Goal: Task Accomplishment & Management: Manage account settings

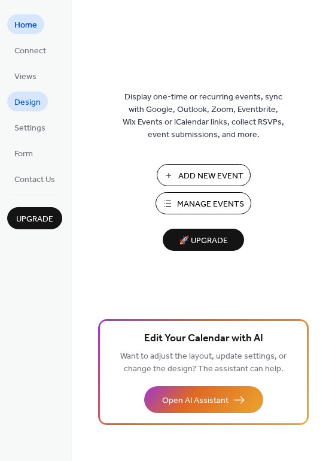
click at [29, 102] on span "Design" at bounding box center [27, 102] width 26 height 13
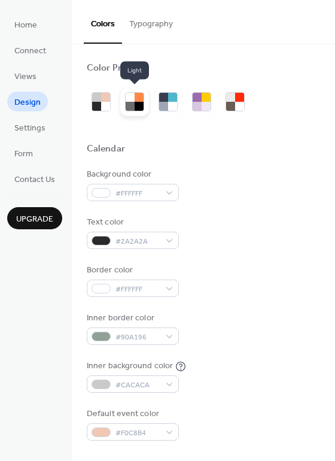
click at [139, 102] on div at bounding box center [139, 106] width 9 height 9
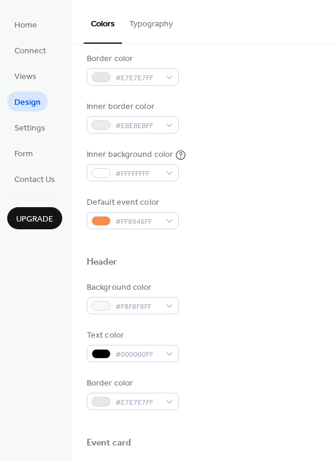
scroll to position [239, 0]
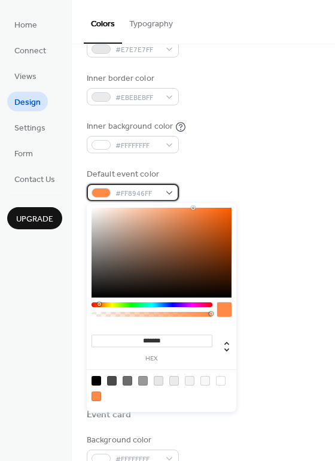
click at [174, 190] on div "#FF8946FF" at bounding box center [133, 192] width 92 height 17
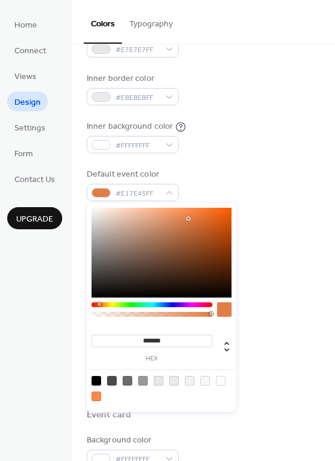
type input "*******"
drag, startPoint x: 176, startPoint y: 217, endPoint x: 191, endPoint y: 217, distance: 15.0
click at [191, 217] on div at bounding box center [162, 253] width 140 height 90
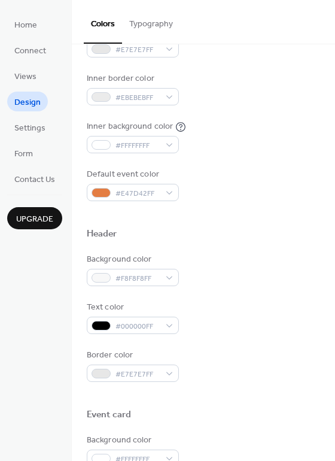
click at [267, 275] on div "Background color #F8F8F8FF" at bounding box center [203, 269] width 233 height 33
click at [35, 103] on span "Design" at bounding box center [27, 102] width 26 height 13
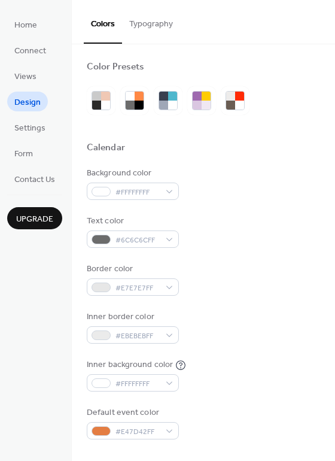
scroll to position [0, 0]
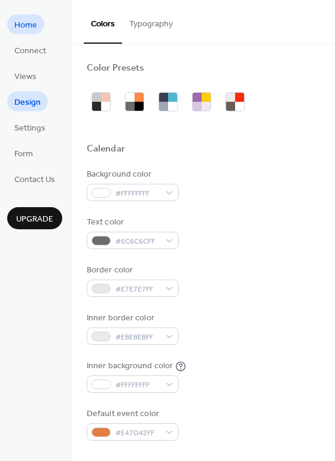
click at [30, 24] on span "Home" at bounding box center [25, 25] width 23 height 13
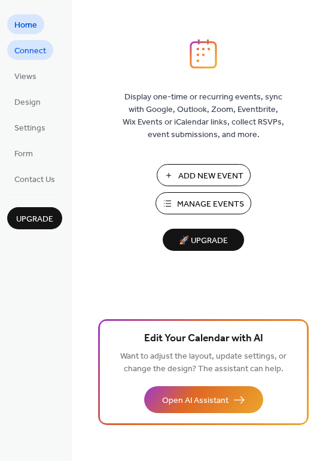
click at [39, 52] on span "Connect" at bounding box center [30, 51] width 32 height 13
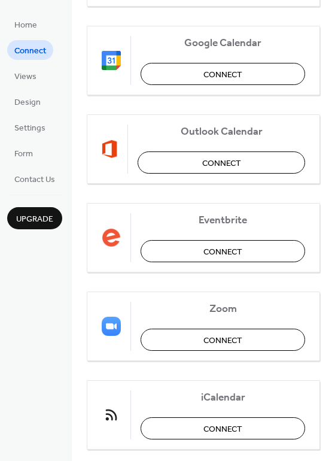
scroll to position [69, 0]
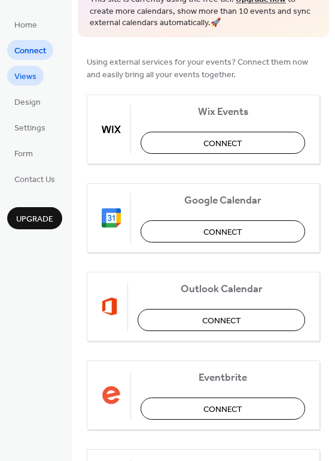
click at [34, 77] on span "Views" at bounding box center [25, 77] width 22 height 13
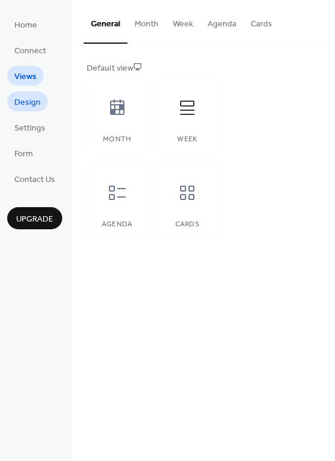
click at [38, 108] on span "Design" at bounding box center [27, 102] width 26 height 13
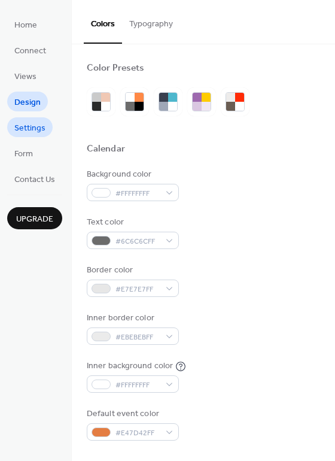
click at [37, 125] on span "Settings" at bounding box center [29, 128] width 31 height 13
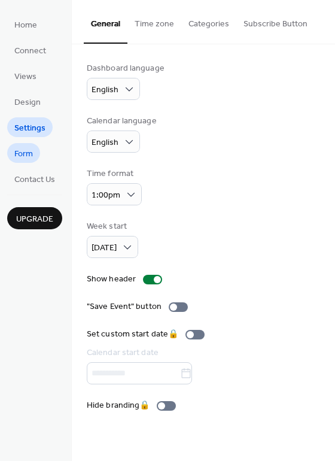
click at [29, 151] on span "Form" at bounding box center [23, 154] width 19 height 13
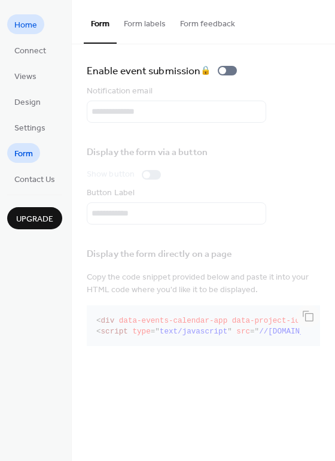
click at [21, 23] on span "Home" at bounding box center [25, 25] width 23 height 13
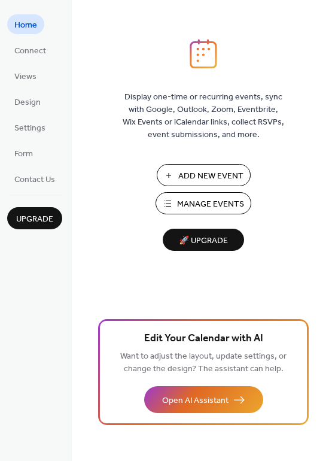
click at [207, 176] on span "Add New Event" at bounding box center [210, 176] width 65 height 13
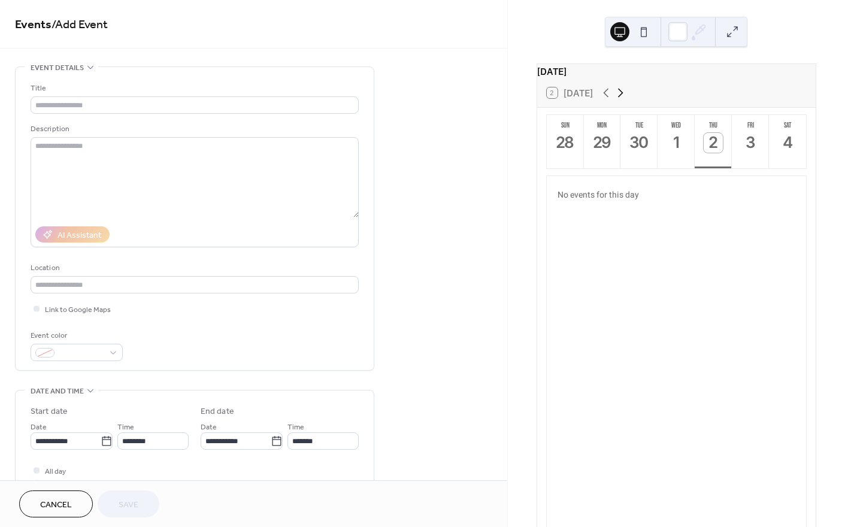
click at [619, 99] on icon at bounding box center [620, 93] width 14 height 14
click at [677, 151] on div "15" at bounding box center [676, 143] width 20 height 20
click at [666, 159] on button "Wed 15" at bounding box center [675, 141] width 37 height 53
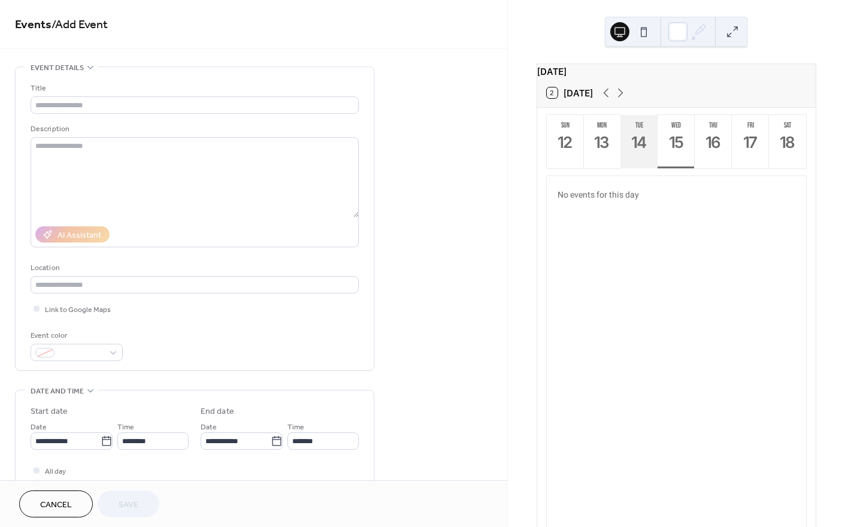
click at [634, 153] on div "14" at bounding box center [639, 143] width 20 height 20
click at [681, 160] on button "Wed 15" at bounding box center [675, 141] width 37 height 53
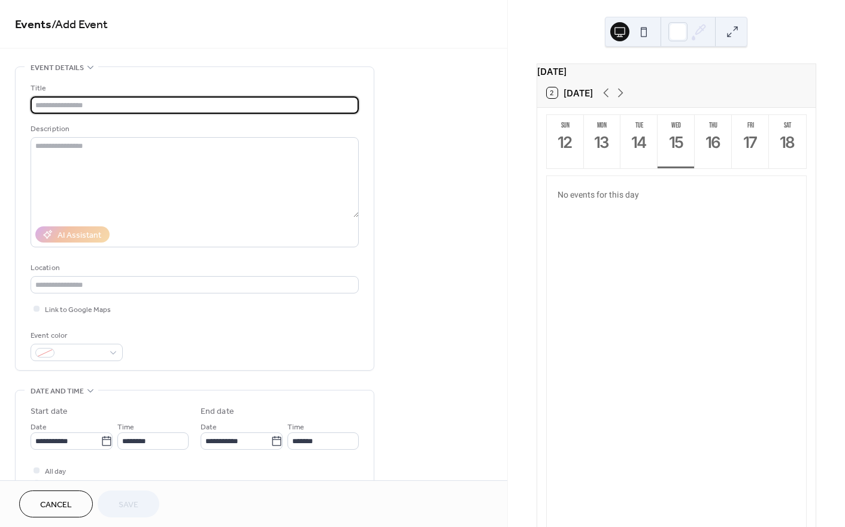
click at [192, 105] on input "text" at bounding box center [195, 104] width 328 height 17
type input "**********"
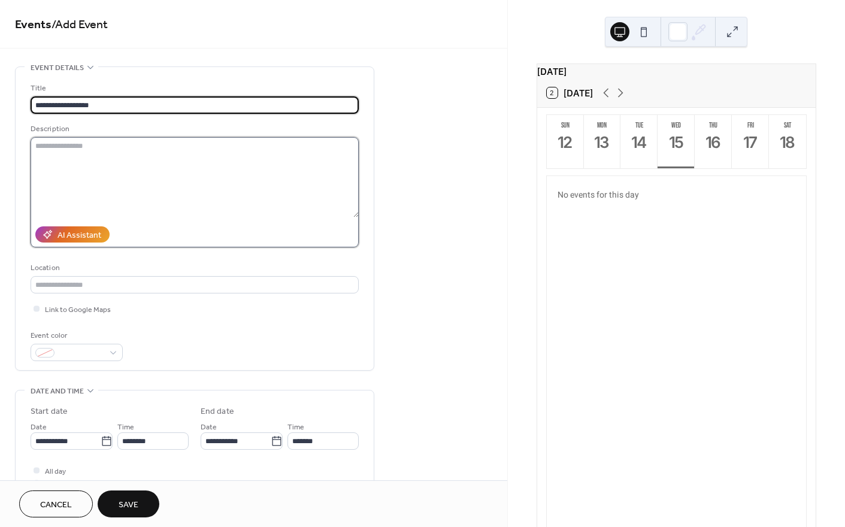
click at [192, 157] on textarea at bounding box center [195, 177] width 328 height 80
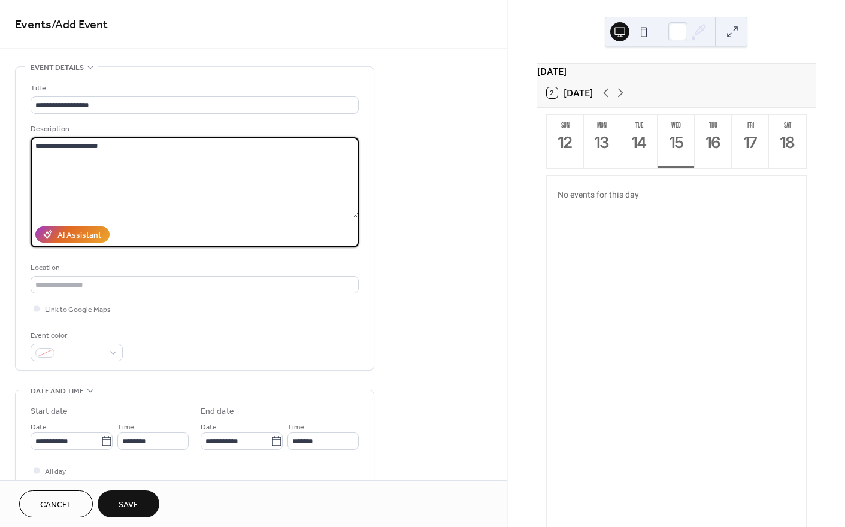
type textarea "**********"
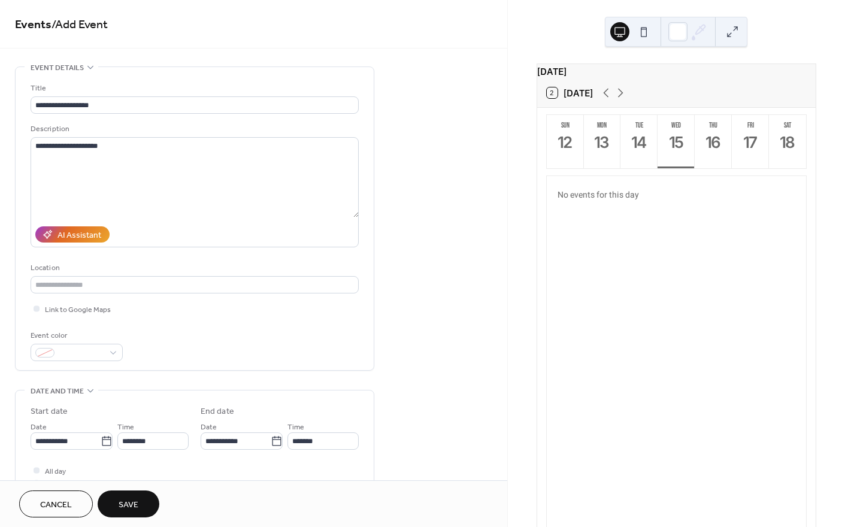
click at [268, 303] on div "Link to Google Maps" at bounding box center [195, 308] width 328 height 13
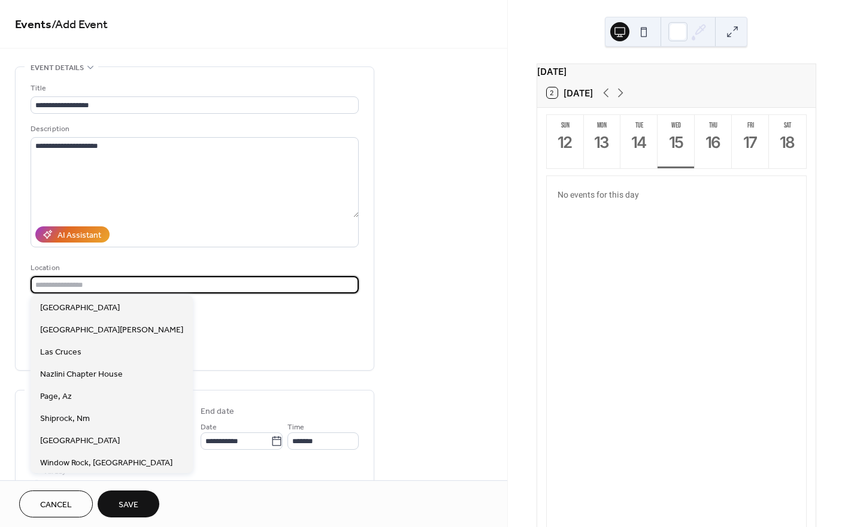
click at [148, 287] on input "text" at bounding box center [195, 284] width 328 height 17
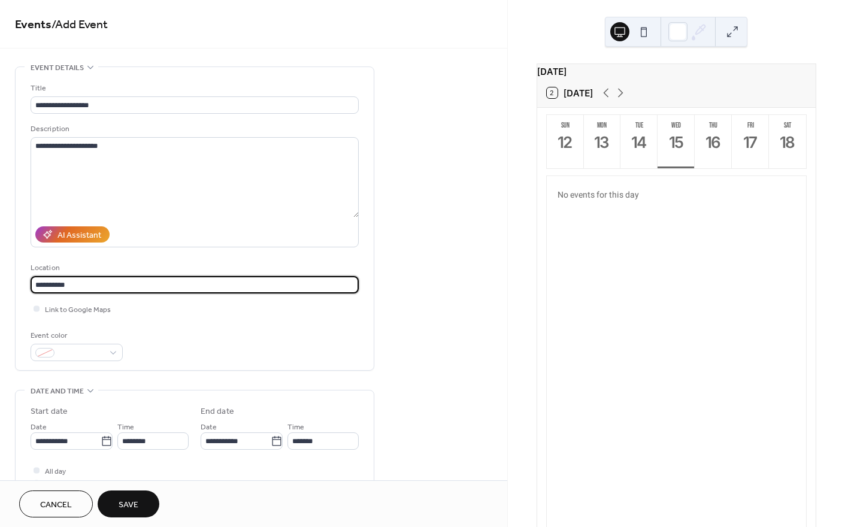
click at [38, 285] on input "**********" at bounding box center [195, 284] width 328 height 17
type input "**********"
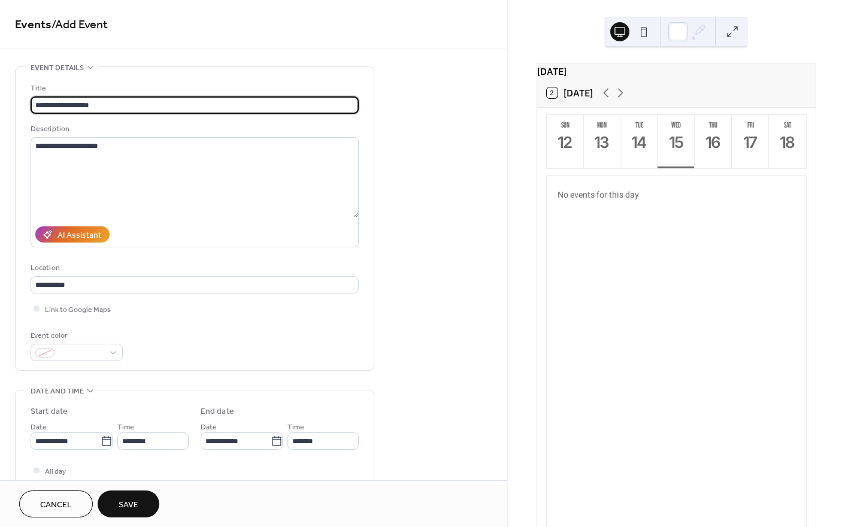
click at [59, 104] on input "**********" at bounding box center [195, 104] width 328 height 17
type input "**********"
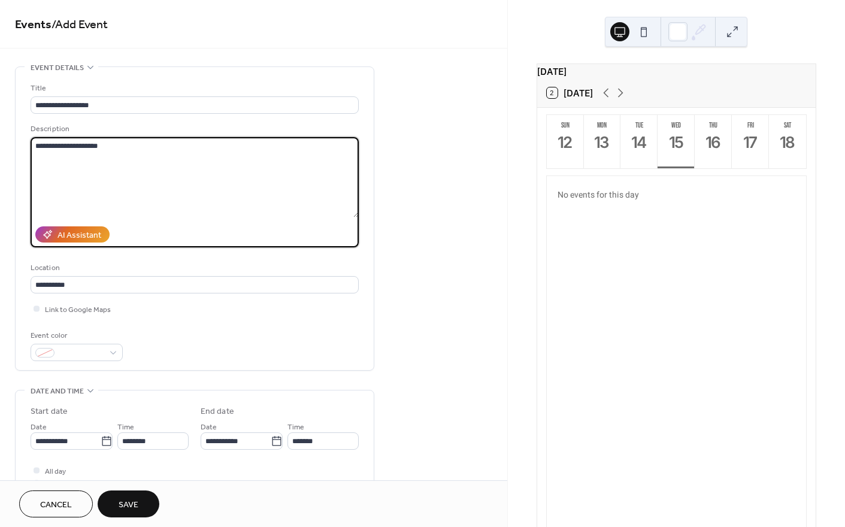
click at [37, 145] on textarea "**********" at bounding box center [195, 177] width 328 height 80
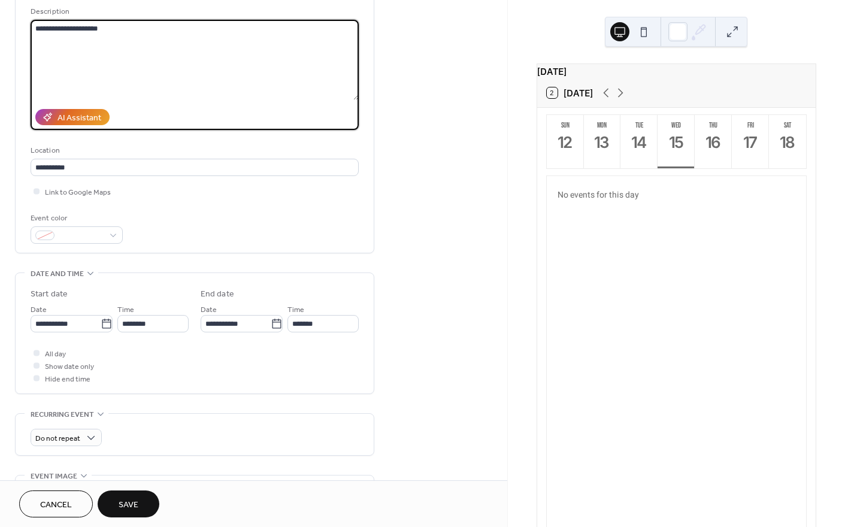
scroll to position [120, 0]
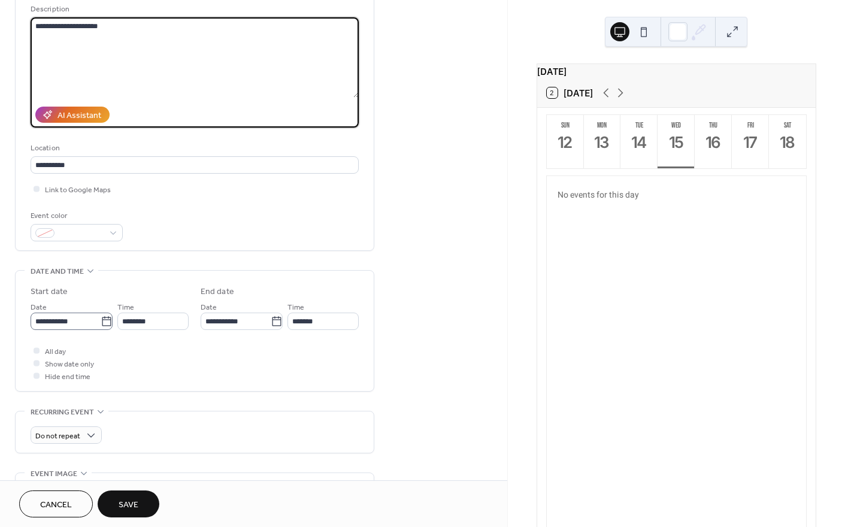
type textarea "**********"
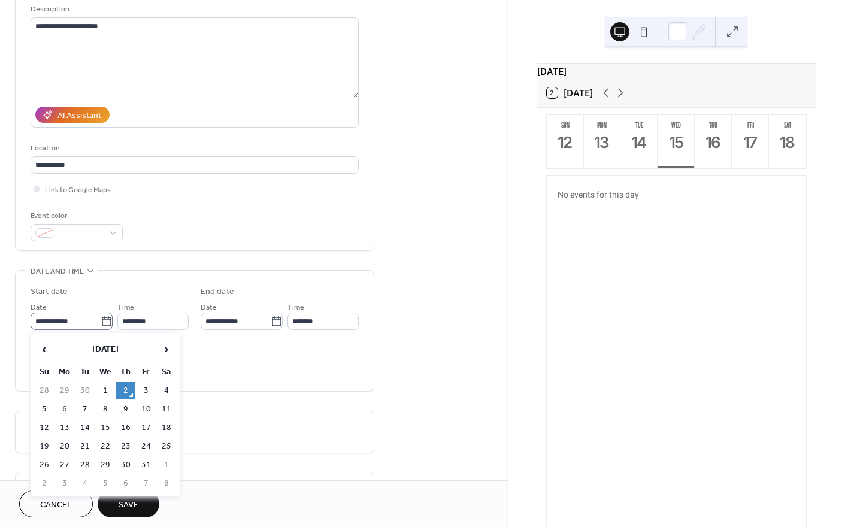
click at [104, 321] on icon at bounding box center [107, 321] width 12 height 12
click at [101, 321] on input "**********" at bounding box center [66, 320] width 70 height 17
click at [108, 424] on td "15" at bounding box center [105, 427] width 19 height 17
type input "**********"
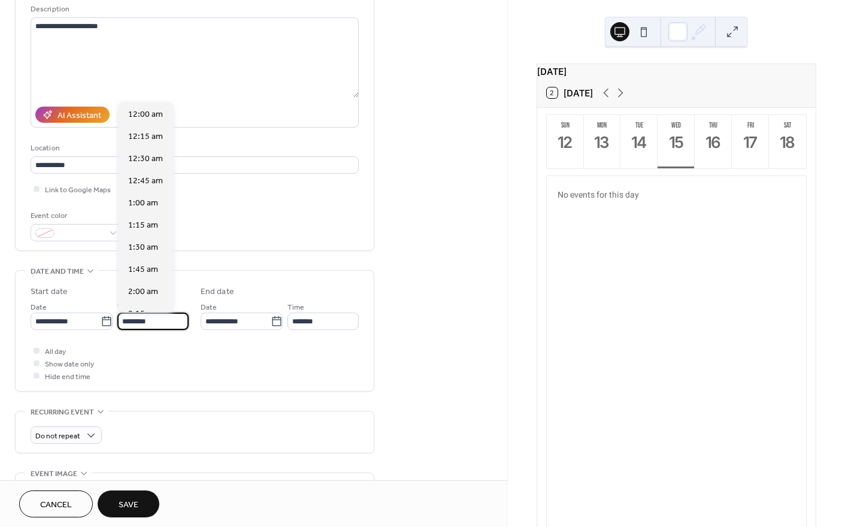
click at [165, 324] on input "********" at bounding box center [152, 320] width 71 height 17
click at [145, 204] on span "11:00 am" at bounding box center [145, 205] width 35 height 13
type input "********"
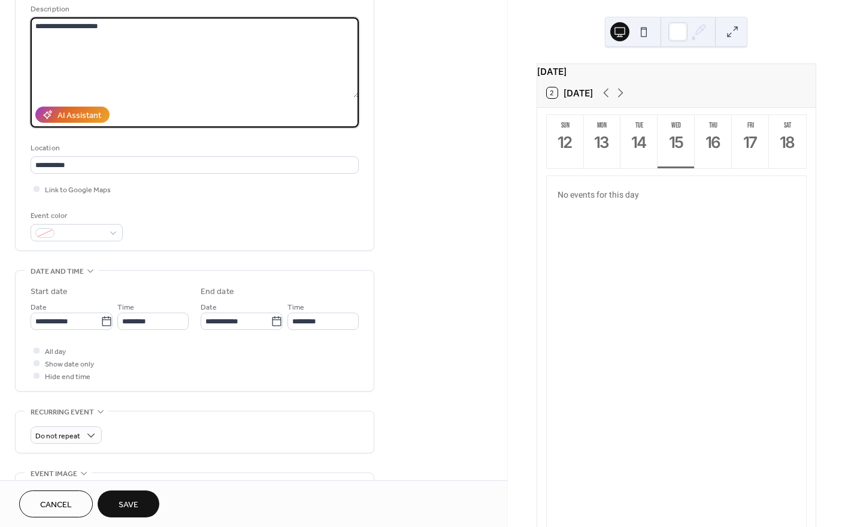
click at [56, 26] on textarea "**********" at bounding box center [195, 57] width 328 height 80
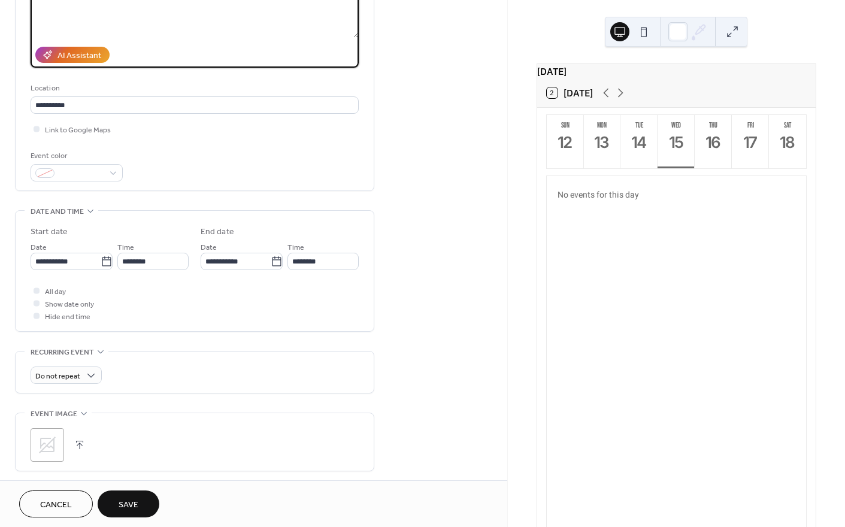
type textarea "**********"
click at [312, 265] on input "********" at bounding box center [322, 261] width 71 height 17
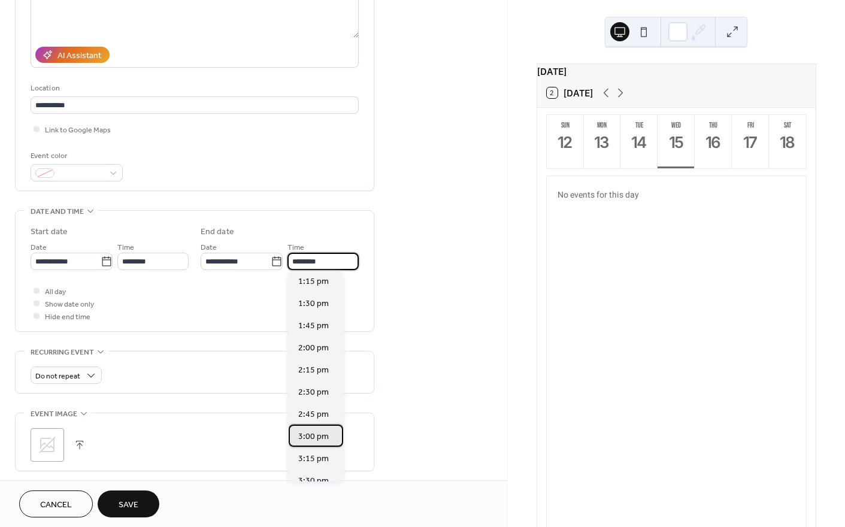
click at [318, 435] on span "3:00 pm" at bounding box center [313, 436] width 31 height 13
type input "*******"
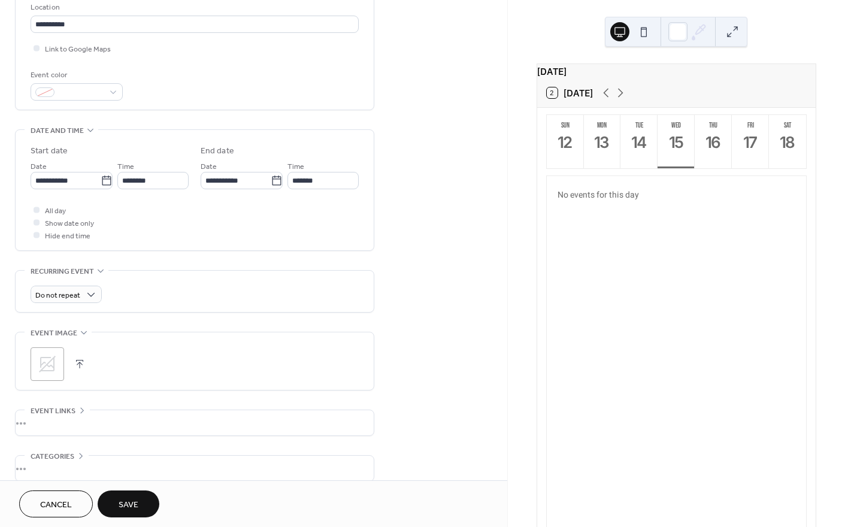
scroll to position [299, 0]
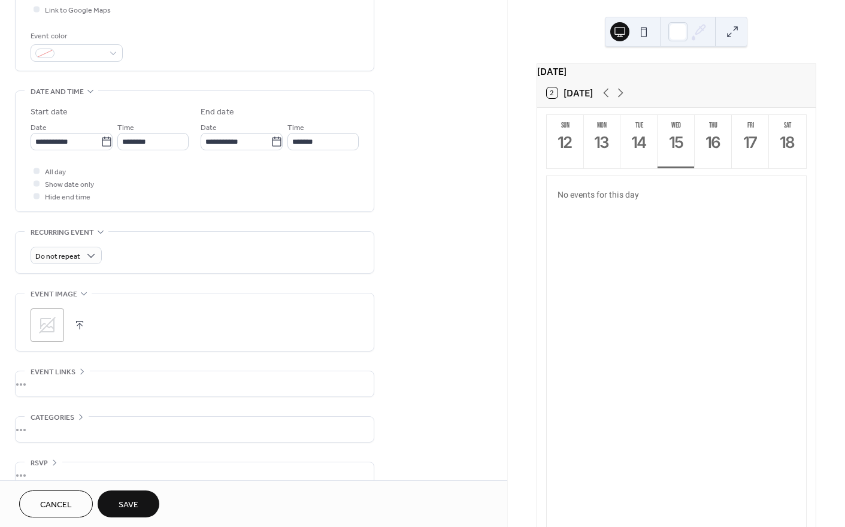
click at [52, 323] on icon at bounding box center [47, 324] width 19 height 19
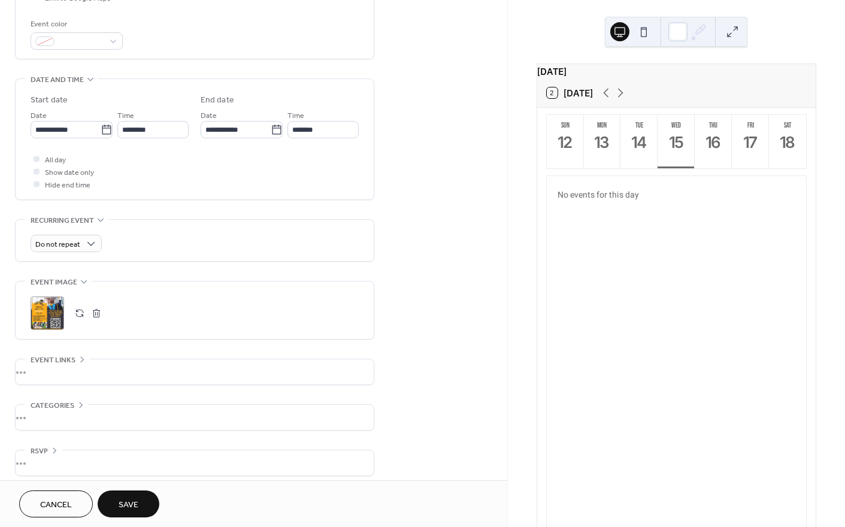
scroll to position [318, 0]
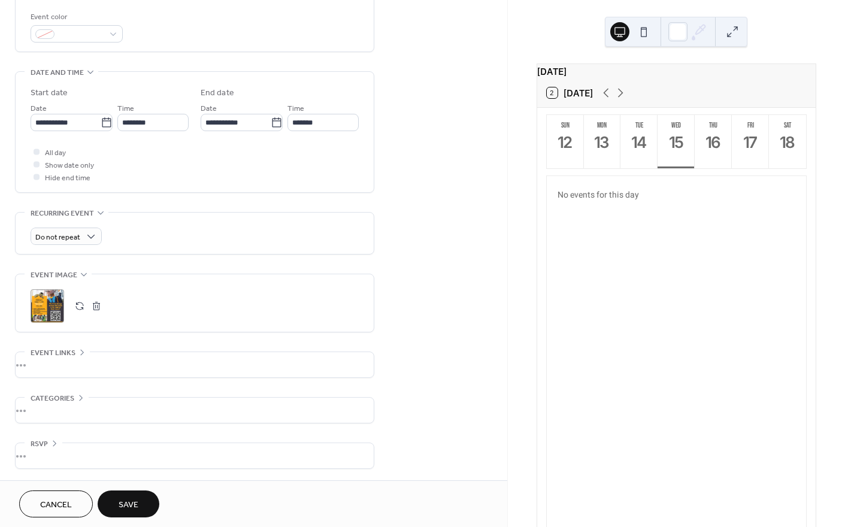
click at [129, 505] on span "Save" at bounding box center [129, 505] width 20 height 13
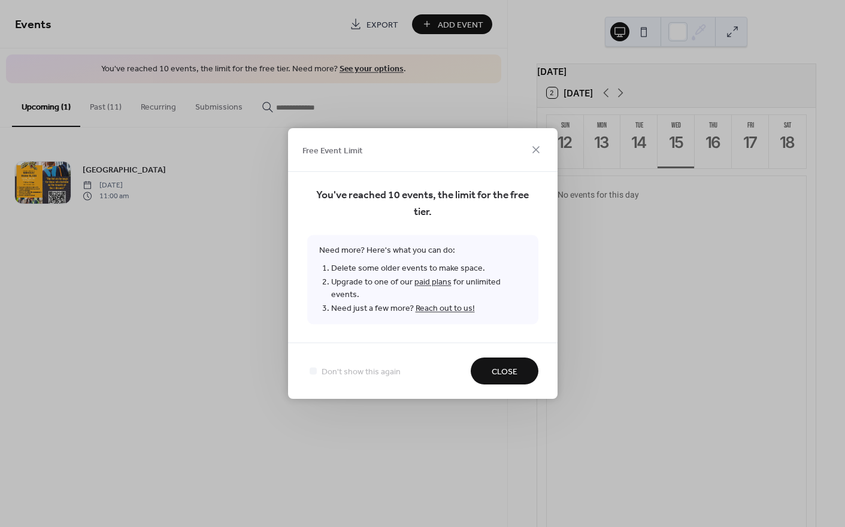
click at [493, 369] on span "Close" at bounding box center [504, 372] width 26 height 13
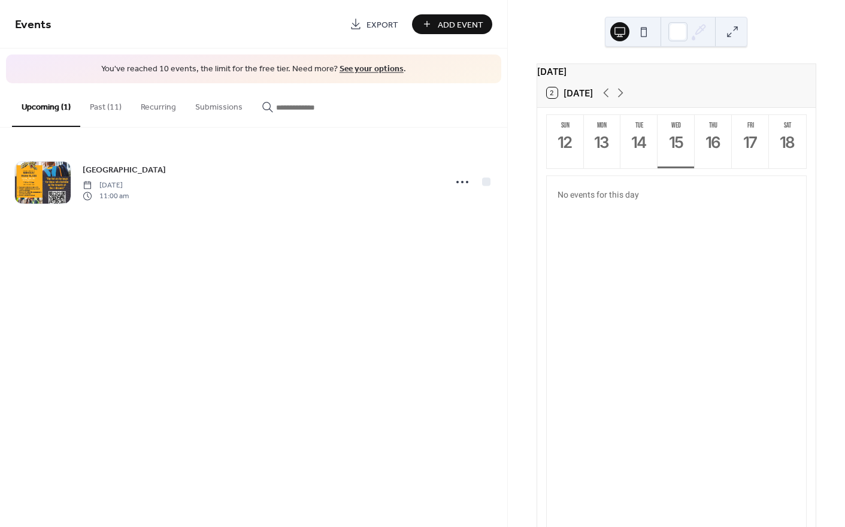
click at [108, 105] on button "Past (11)" at bounding box center [105, 104] width 51 height 42
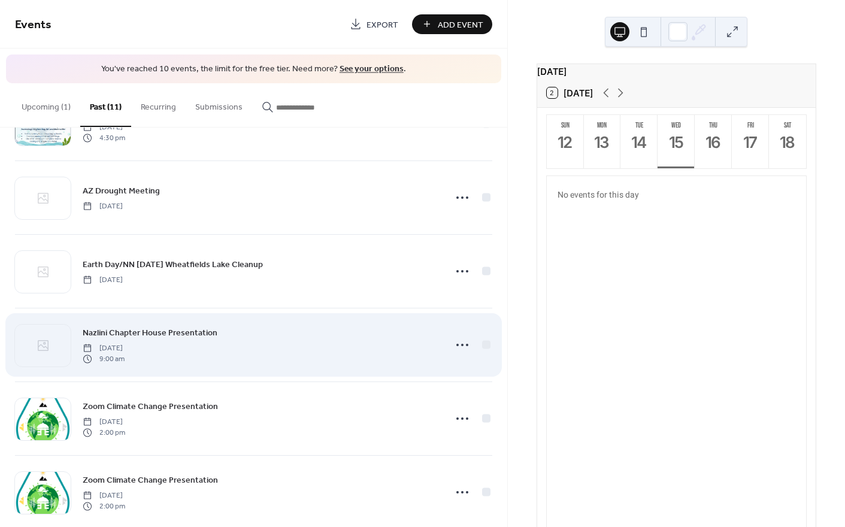
scroll to position [444, 0]
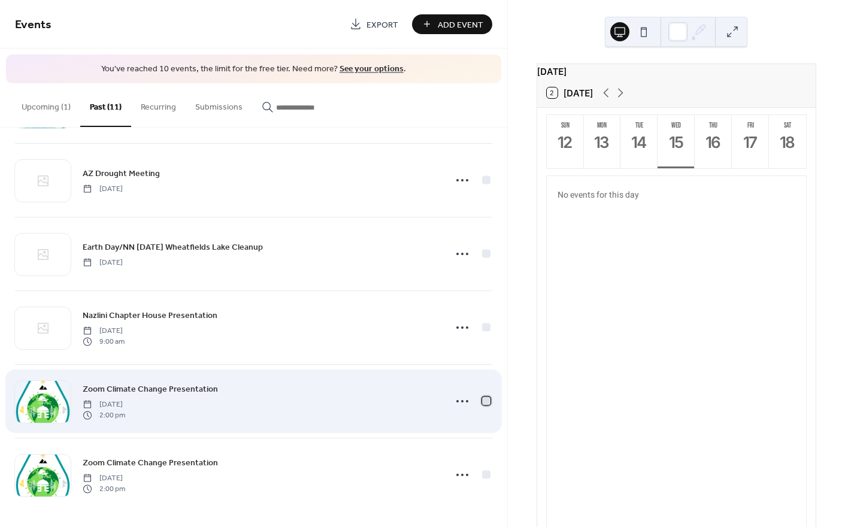
click at [482, 400] on div at bounding box center [486, 400] width 8 height 8
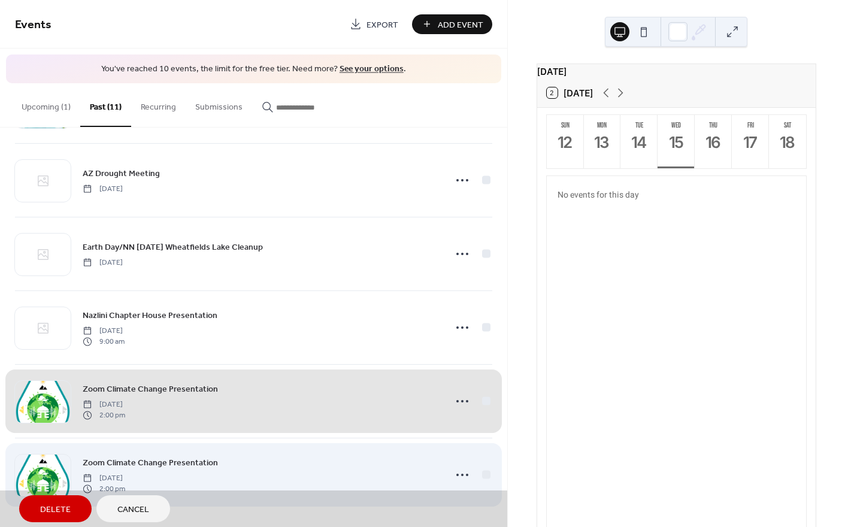
click at [481, 472] on div "Zoom Climate Change Presentation Tuesday, November 10, 2020 2:00 pm" at bounding box center [253, 475] width 477 height 74
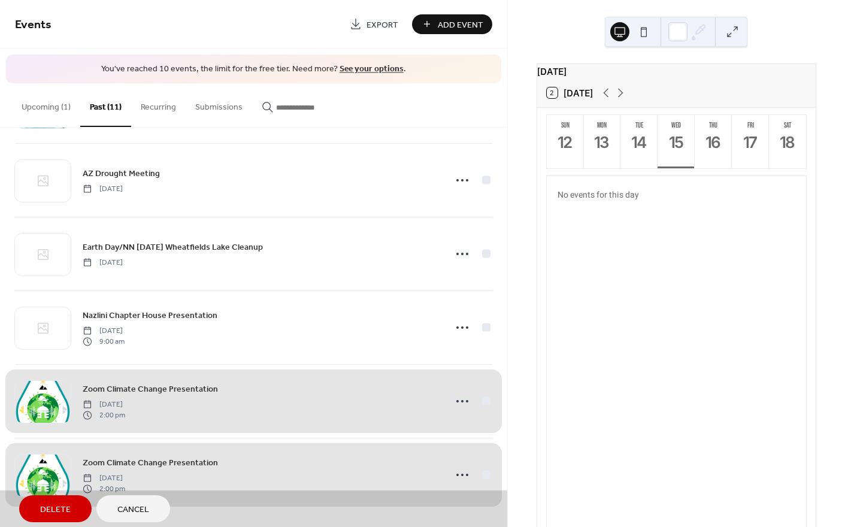
click at [53, 510] on span "Delete" at bounding box center [55, 509] width 31 height 13
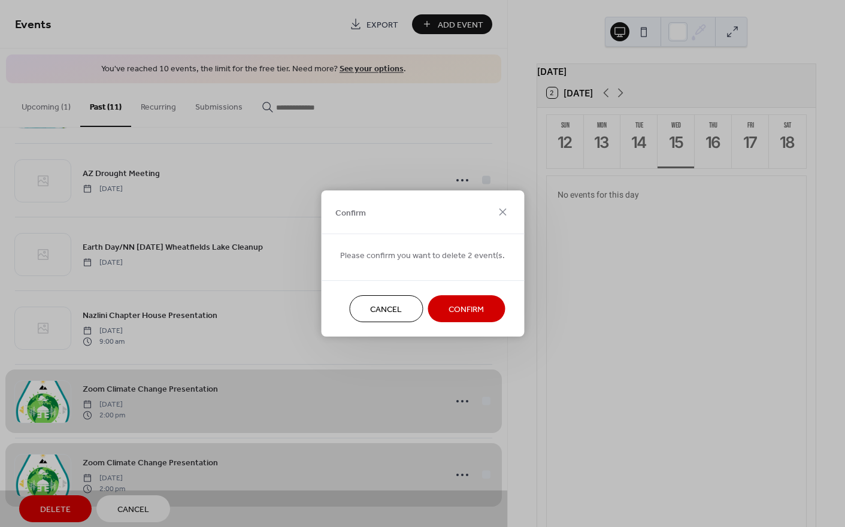
click at [473, 310] on span "Confirm" at bounding box center [465, 309] width 35 height 13
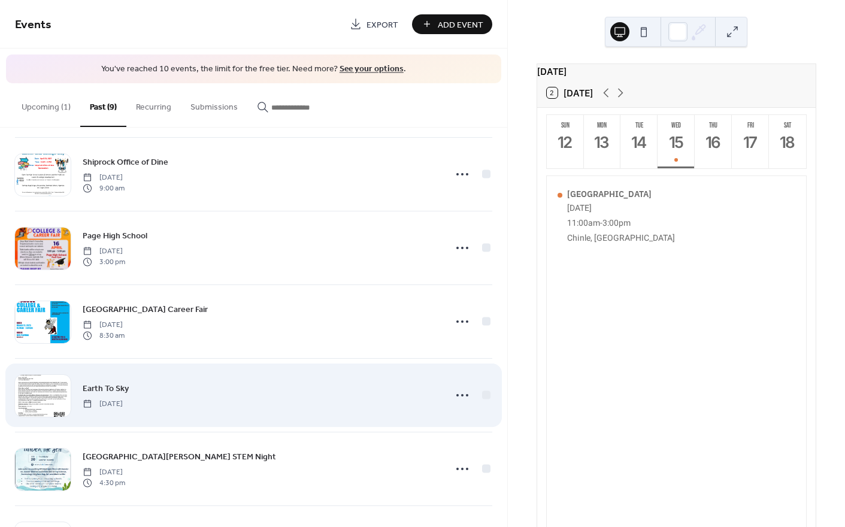
scroll to position [57, 0]
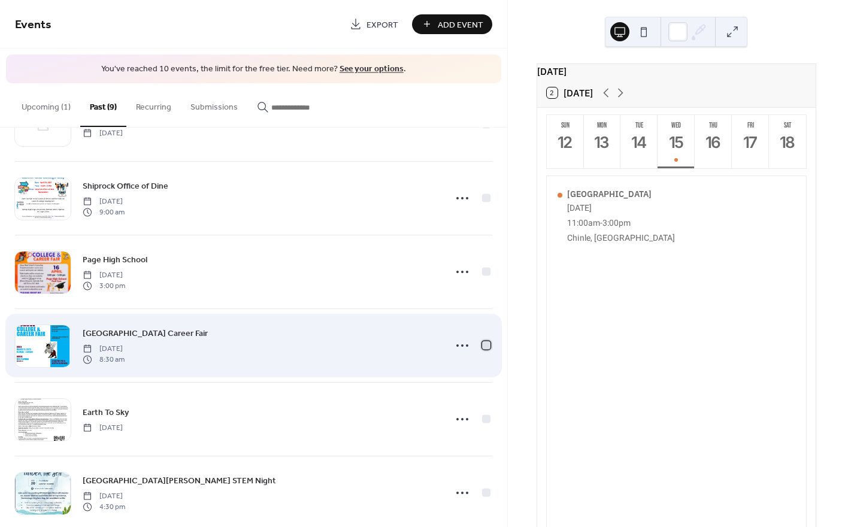
click at [482, 342] on div at bounding box center [486, 345] width 8 height 8
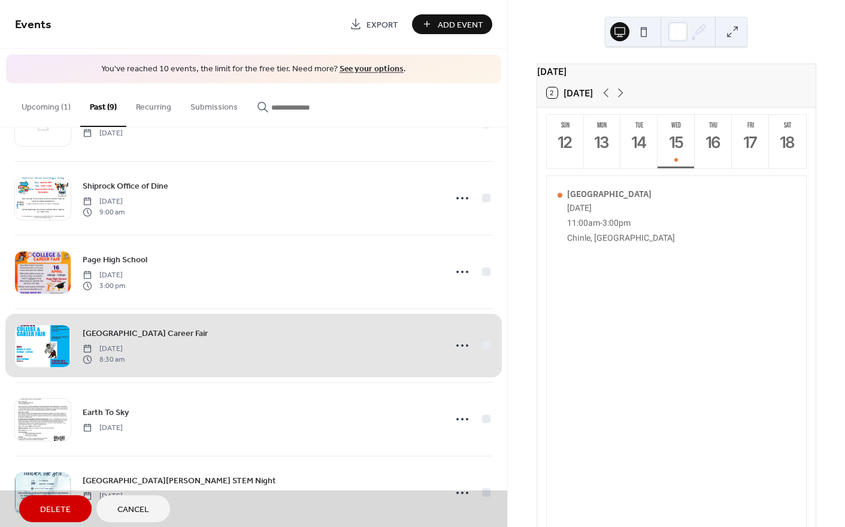
click at [43, 503] on span "Delete" at bounding box center [55, 509] width 31 height 13
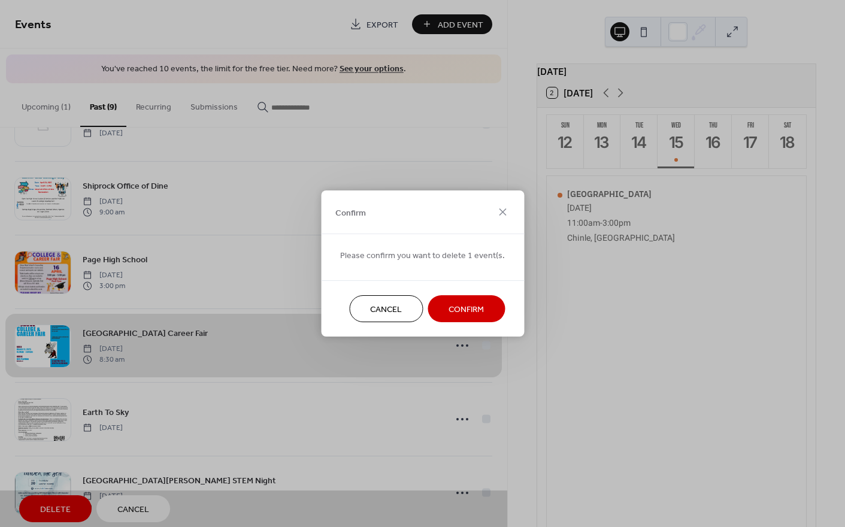
click at [451, 310] on span "Confirm" at bounding box center [465, 309] width 35 height 13
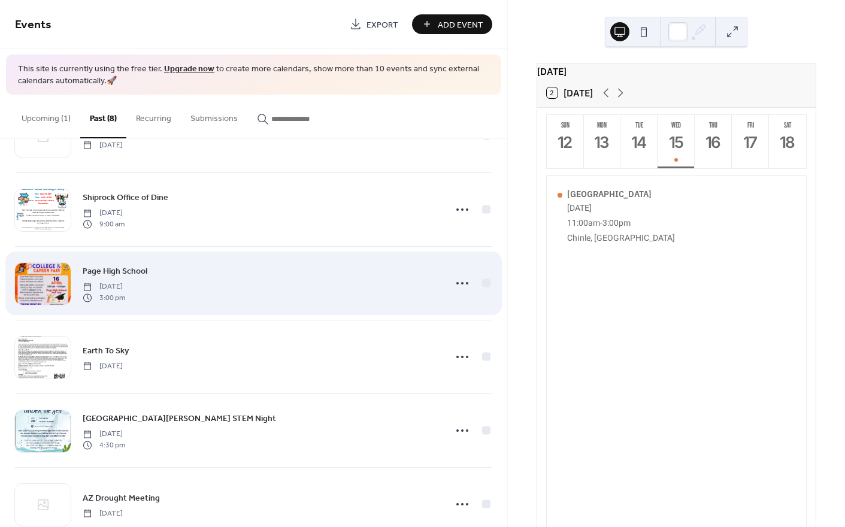
scroll to position [0, 0]
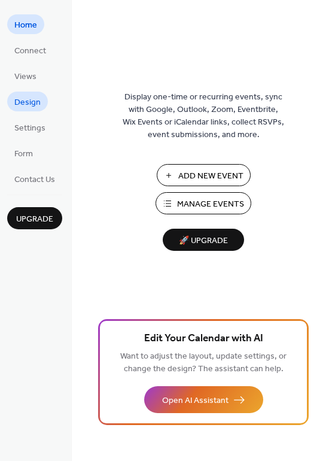
click at [42, 100] on link "Design" at bounding box center [27, 102] width 41 height 20
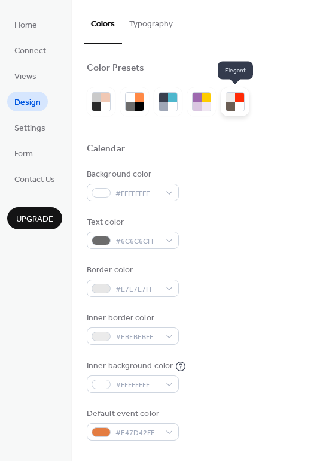
click at [243, 110] on div at bounding box center [239, 106] width 9 height 9
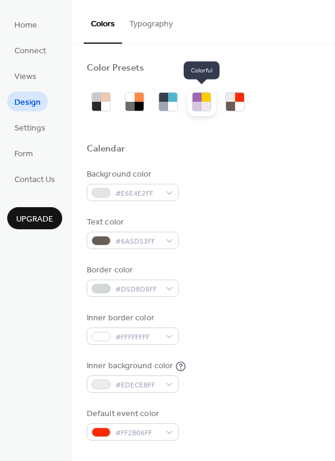
click at [195, 112] on div at bounding box center [201, 101] width 29 height 29
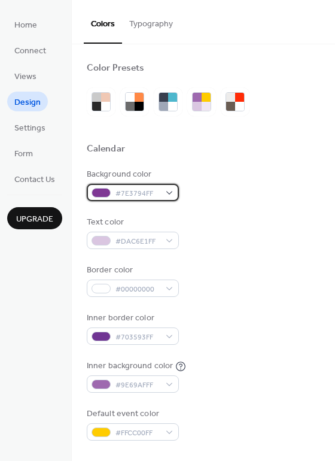
click at [168, 192] on div "#7E3794FF" at bounding box center [133, 192] width 92 height 17
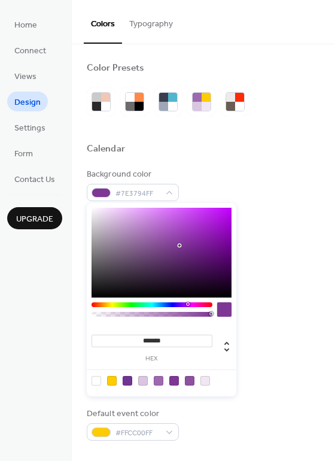
click at [187, 302] on div "******* hex" at bounding box center [162, 299] width 150 height 193
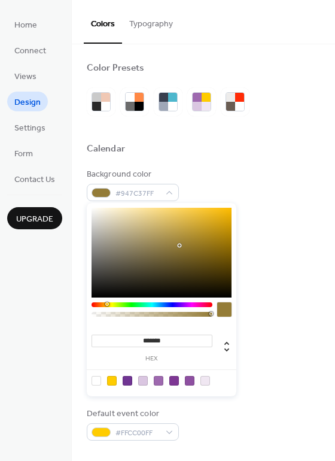
drag, startPoint x: 188, startPoint y: 302, endPoint x: 107, endPoint y: 299, distance: 81.5
click at [107, 299] on div "******* hex" at bounding box center [162, 299] width 150 height 193
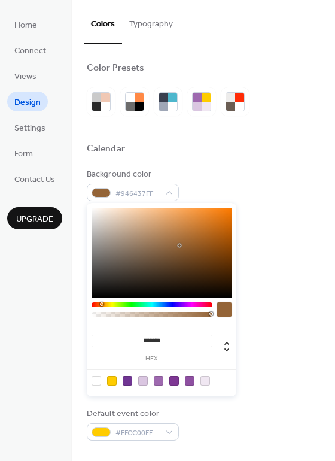
click at [101, 303] on div at bounding box center [102, 304] width 4 height 4
type input "*******"
drag, startPoint x: 182, startPoint y: 244, endPoint x: 208, endPoint y: 229, distance: 29.8
click at [208, 229] on div at bounding box center [162, 253] width 140 height 90
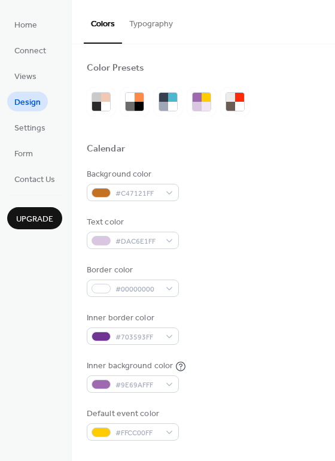
click at [277, 258] on div "Background color #C47121FF Text color #DAC6E1FF Border color #00000000 Inner bo…" at bounding box center [203, 304] width 233 height 272
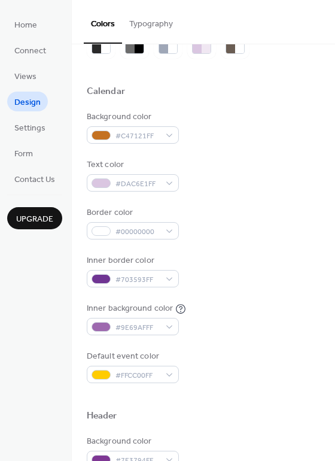
scroll to position [60, 0]
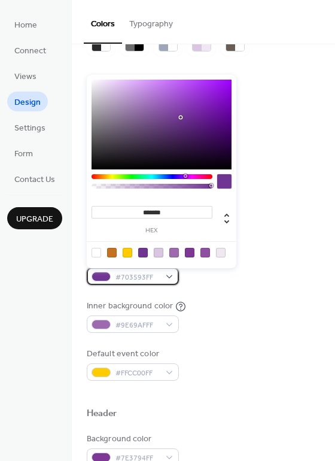
click at [169, 277] on div "#703593FF" at bounding box center [133, 276] width 92 height 17
click at [129, 251] on div at bounding box center [128, 253] width 10 height 10
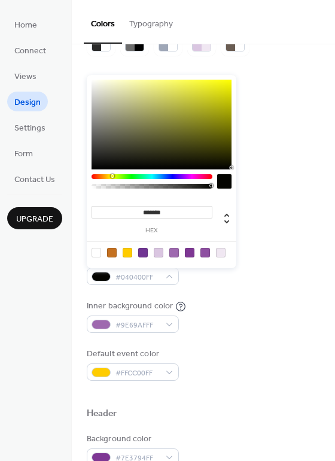
drag, startPoint x: 210, startPoint y: 160, endPoint x: 226, endPoint y: 169, distance: 18.5
click at [226, 169] on div at bounding box center [162, 125] width 140 height 90
type input "*******"
drag, startPoint x: 101, startPoint y: 165, endPoint x: 93, endPoint y: 166, distance: 7.4
click at [93, 166] on div at bounding box center [162, 125] width 140 height 90
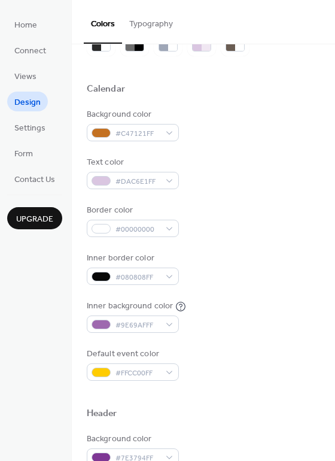
click at [266, 242] on div "Background color #C47121FF Text color #DAC6E1FF Border color #00000000 Inner bo…" at bounding box center [203, 244] width 233 height 272
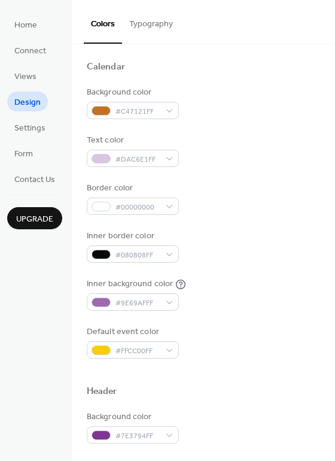
scroll to position [180, 0]
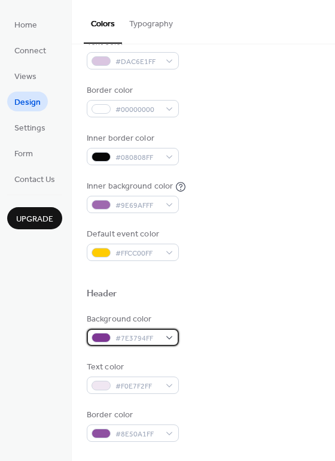
click at [155, 336] on span "#7E3794FF" at bounding box center [138, 338] width 44 height 13
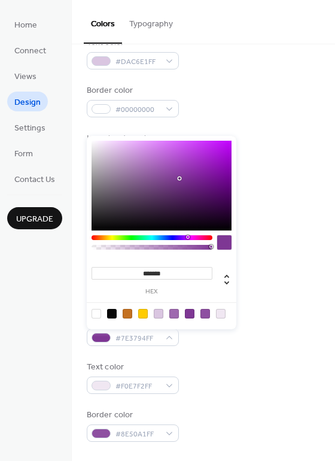
click at [147, 313] on div at bounding box center [143, 314] width 10 height 10
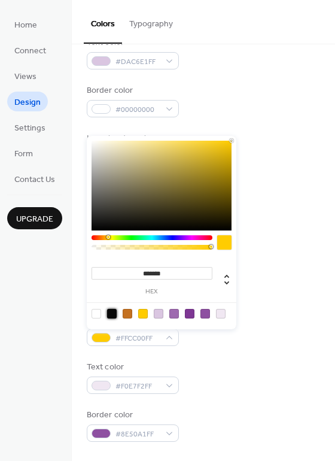
click at [108, 312] on div at bounding box center [112, 314] width 10 height 10
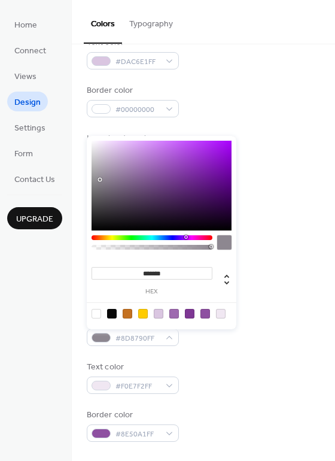
drag, startPoint x: 107, startPoint y: 202, endPoint x: 99, endPoint y: 183, distance: 20.5
click at [99, 183] on div at bounding box center [162, 186] width 140 height 90
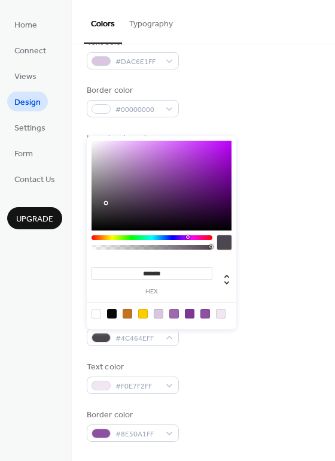
drag, startPoint x: 99, startPoint y: 183, endPoint x: 105, endPoint y: 204, distance: 22.2
click at [105, 204] on div at bounding box center [106, 203] width 2 height 2
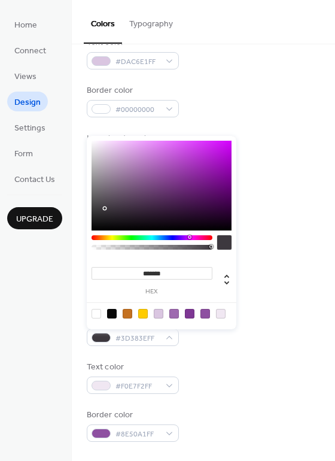
click at [106, 209] on div at bounding box center [105, 208] width 2 height 2
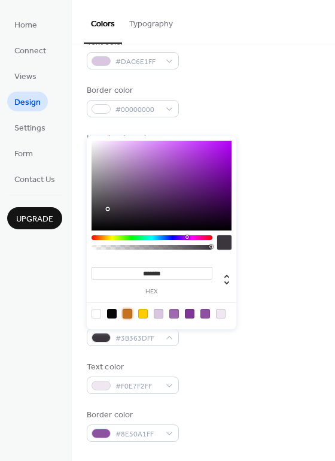
click at [130, 312] on div at bounding box center [128, 314] width 10 height 10
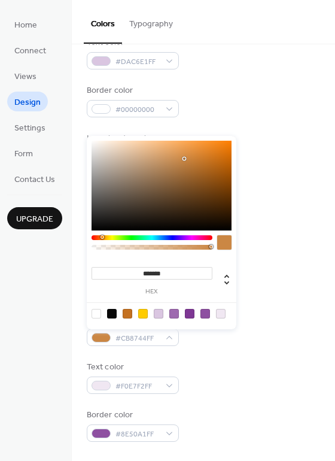
drag, startPoint x: 207, startPoint y: 159, endPoint x: 183, endPoint y: 159, distance: 24.0
click at [183, 159] on div at bounding box center [162, 186] width 140 height 90
drag, startPoint x: 183, startPoint y: 160, endPoint x: 177, endPoint y: 182, distance: 22.5
click at [168, 184] on div at bounding box center [167, 185] width 2 height 2
drag, startPoint x: 174, startPoint y: 179, endPoint x: 204, endPoint y: 164, distance: 32.9
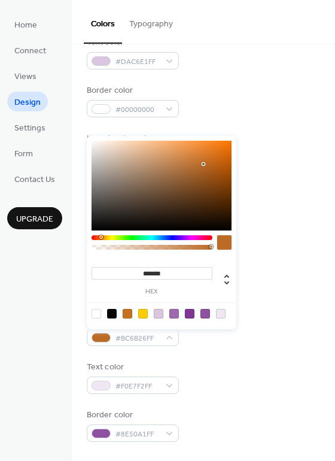
click at [204, 164] on div at bounding box center [162, 186] width 140 height 90
type input "*******"
drag, startPoint x: 202, startPoint y: 162, endPoint x: 215, endPoint y: 153, distance: 15.6
click at [215, 153] on div at bounding box center [162, 186] width 140 height 90
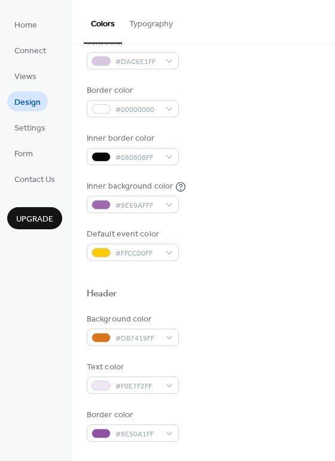
click at [277, 236] on div "Default event color #FFCC00FF" at bounding box center [203, 244] width 233 height 33
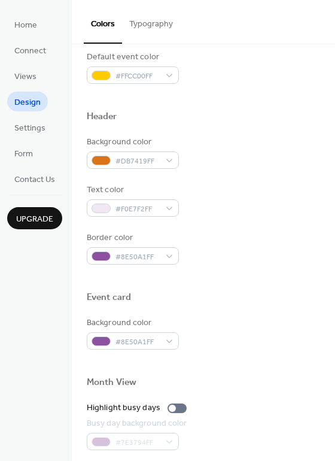
scroll to position [359, 0]
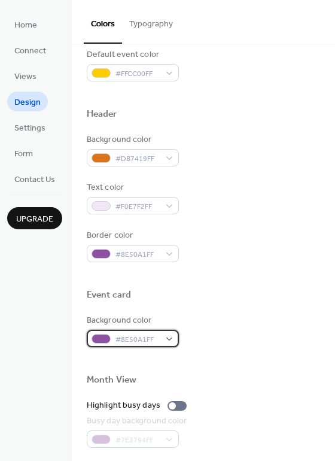
click at [166, 338] on div "#8E50A1FF" at bounding box center [133, 338] width 92 height 17
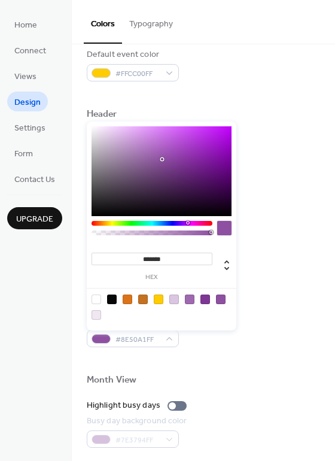
click at [130, 297] on div at bounding box center [128, 299] width 10 height 10
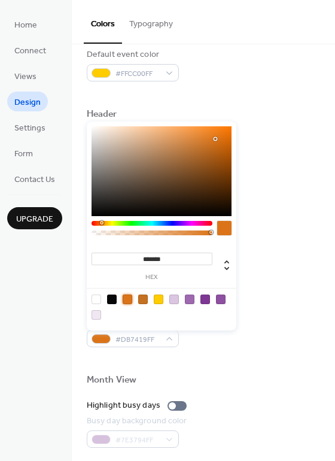
click at [159, 297] on div at bounding box center [159, 299] width 10 height 10
type input "*******"
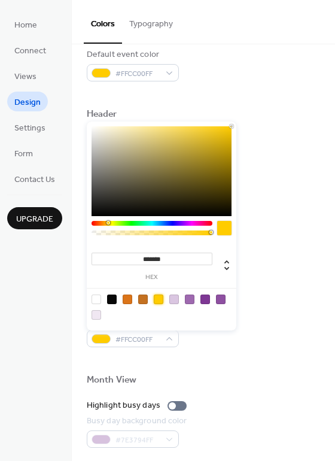
click at [268, 269] on div at bounding box center [203, 275] width 233 height 27
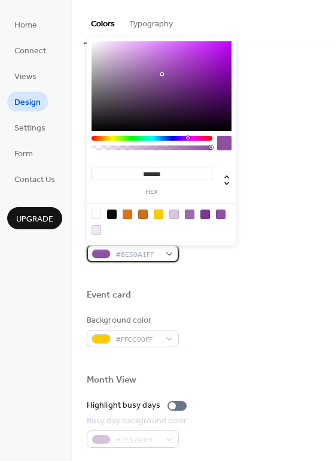
click at [170, 254] on div "#8E50A1FF" at bounding box center [133, 253] width 92 height 17
click at [127, 214] on div at bounding box center [128, 214] width 10 height 10
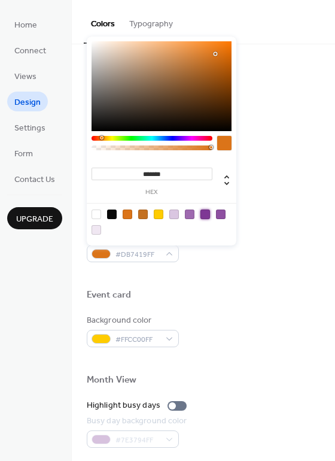
click at [205, 210] on div at bounding box center [206, 214] width 10 height 10
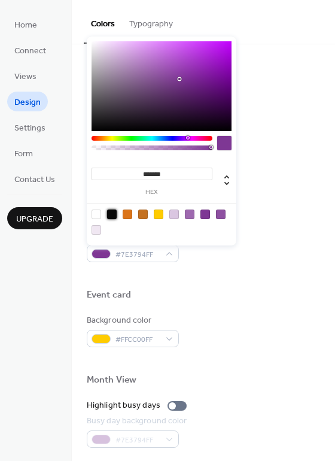
click at [108, 215] on div at bounding box center [112, 214] width 10 height 10
type input "*******"
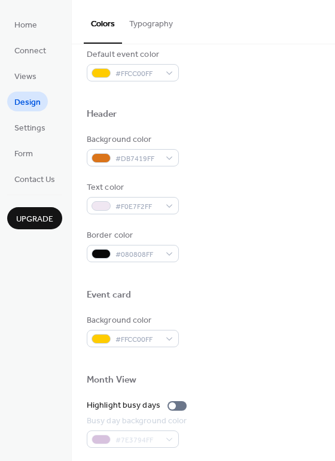
click at [245, 294] on div "Event card" at bounding box center [203, 297] width 233 height 16
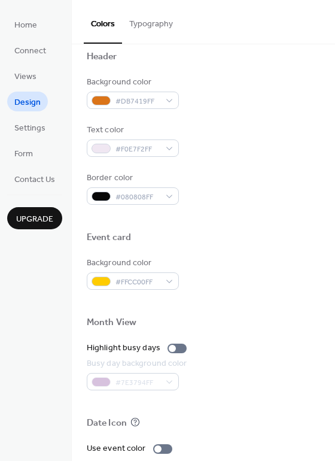
scroll to position [419, 0]
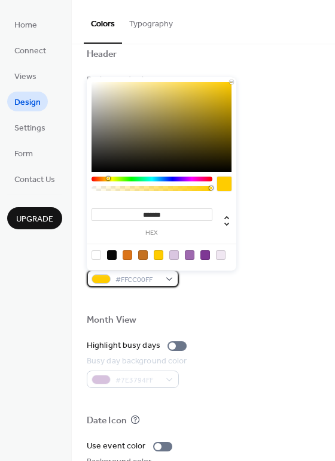
click at [169, 277] on div "#FFCC00FF" at bounding box center [133, 278] width 92 height 17
click at [110, 253] on div at bounding box center [112, 255] width 10 height 10
type input "*******"
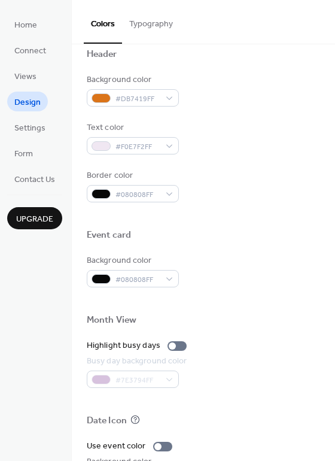
click at [221, 299] on div at bounding box center [203, 300] width 233 height 27
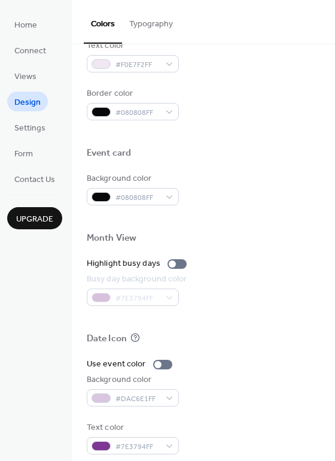
scroll to position [512, 0]
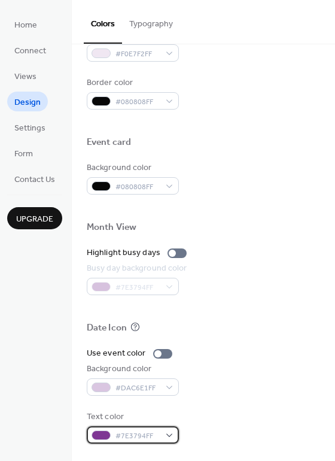
click at [159, 436] on div "#7E3794FF" at bounding box center [133, 434] width 92 height 17
click at [263, 366] on div "Background color #DAC6E1FF" at bounding box center [203, 379] width 233 height 33
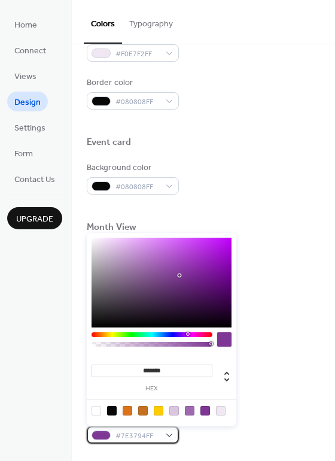
click at [171, 436] on div "#7E3794FF" at bounding box center [133, 434] width 92 height 17
click at [114, 406] on div at bounding box center [112, 411] width 10 height 10
type input "*******"
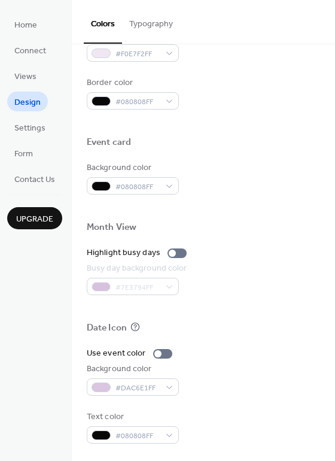
click at [288, 322] on div "Date Icon" at bounding box center [203, 330] width 233 height 16
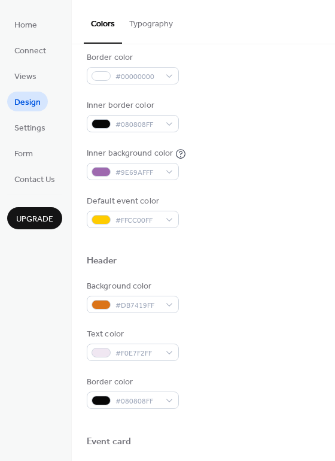
scroll to position [0, 0]
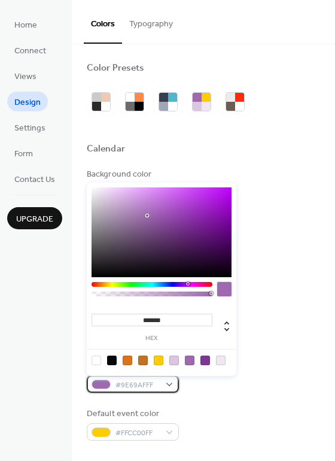
click at [165, 388] on div "#9E69AFFF" at bounding box center [133, 383] width 92 height 17
click at [114, 359] on div at bounding box center [112, 361] width 10 height 10
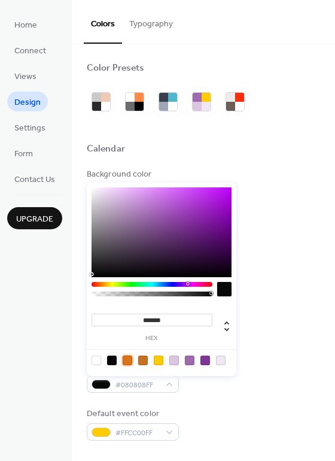
click at [130, 360] on div at bounding box center [128, 361] width 10 height 10
type input "*******"
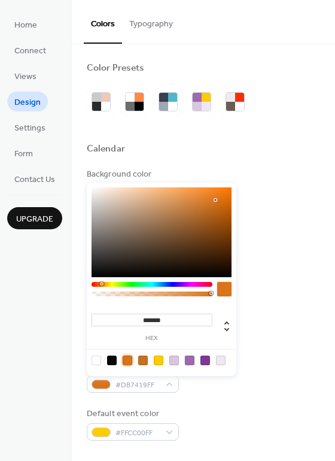
click at [259, 246] on div "Text color #DAC6E1FF" at bounding box center [203, 232] width 233 height 33
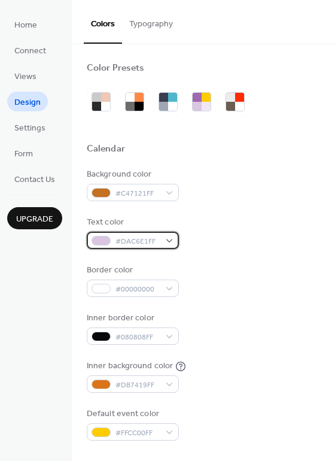
click at [170, 240] on div "#DAC6E1FF" at bounding box center [133, 240] width 92 height 17
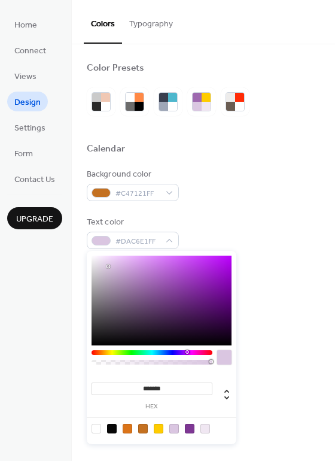
click at [207, 269] on div at bounding box center [162, 301] width 140 height 90
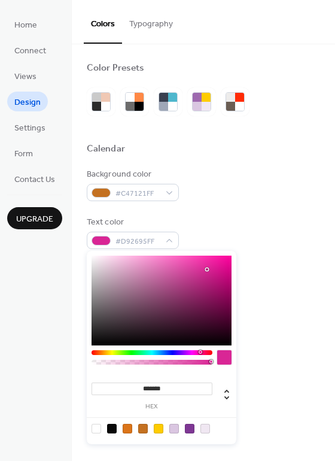
click at [200, 351] on div at bounding box center [152, 352] width 121 height 5
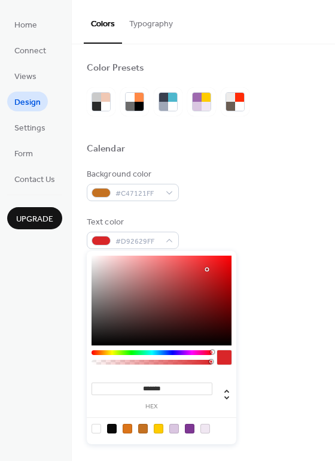
drag, startPoint x: 199, startPoint y: 351, endPoint x: 218, endPoint y: 351, distance: 19.2
click at [218, 351] on div at bounding box center [162, 360] width 140 height 20
click at [221, 261] on div at bounding box center [162, 301] width 140 height 90
drag, startPoint x: 224, startPoint y: 263, endPoint x: 237, endPoint y: 263, distance: 12.6
click at [237, 263] on body "Home Connect Views Design Settings Form Contact Us Upgrade Design Upgrade Color…" at bounding box center [167, 230] width 335 height 461
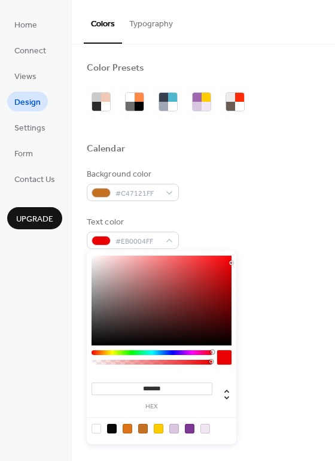
type input "*******"
click at [99, 341] on div at bounding box center [162, 301] width 140 height 90
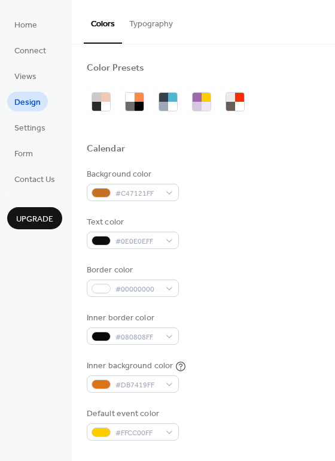
click at [270, 215] on div "Background color #C47121FF Text color #0E0E0EFF Border color #00000000 Inner bo…" at bounding box center [203, 304] width 233 height 272
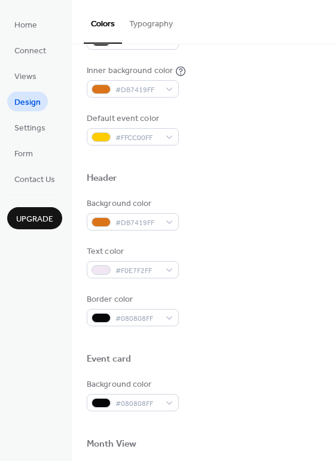
scroll to position [359, 0]
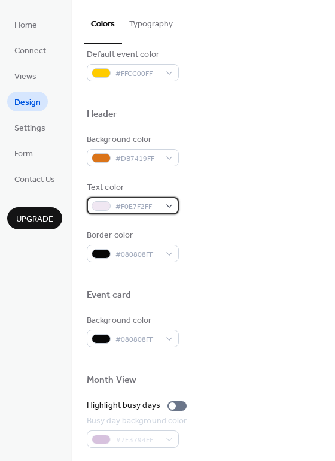
click at [171, 210] on div "#F0E7F2FF" at bounding box center [133, 205] width 92 height 17
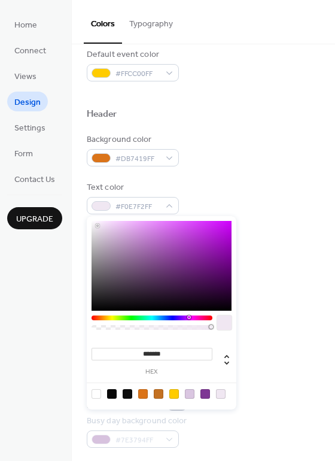
type input "*******"
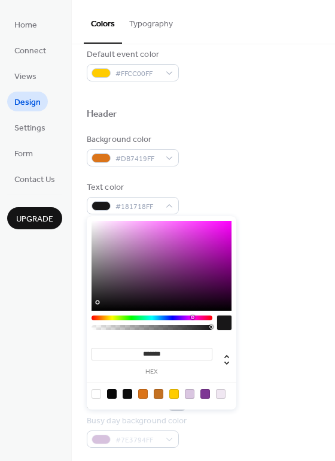
click at [98, 302] on div at bounding box center [162, 266] width 140 height 90
click at [274, 241] on div "Border color #080808FF" at bounding box center [203, 245] width 233 height 33
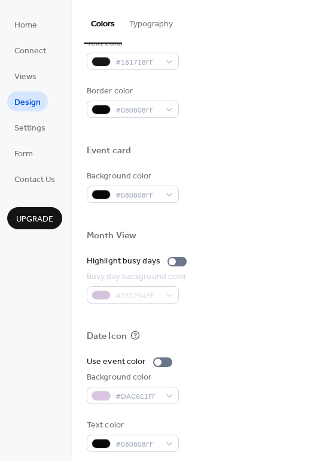
scroll to position [512, 0]
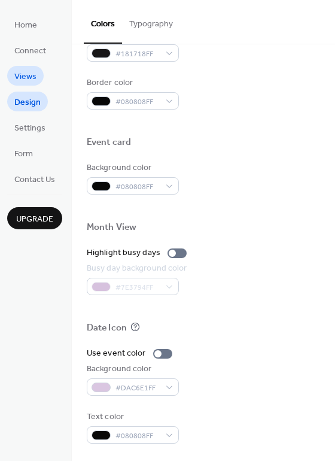
click at [34, 78] on span "Views" at bounding box center [25, 77] width 22 height 13
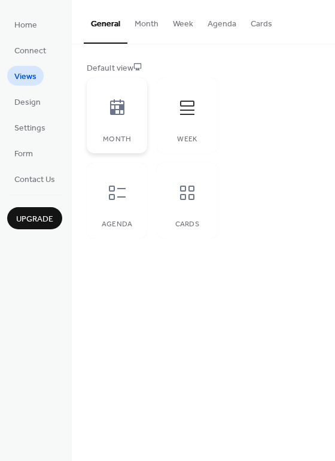
click at [110, 116] on icon at bounding box center [117, 107] width 19 height 19
click at [128, 196] on div at bounding box center [117, 193] width 36 height 36
click at [199, 114] on div at bounding box center [187, 108] width 36 height 36
click at [136, 209] on div "Agenda" at bounding box center [117, 200] width 60 height 75
click at [180, 202] on div at bounding box center [187, 193] width 36 height 36
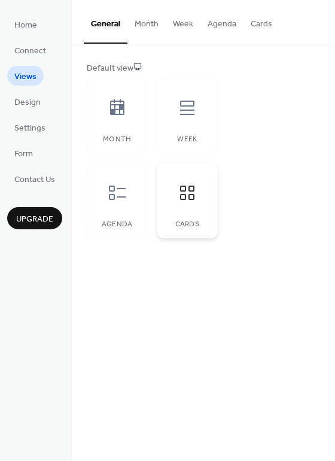
click at [184, 220] on div "Cards" at bounding box center [187, 224] width 37 height 8
click at [122, 90] on div at bounding box center [117, 108] width 36 height 36
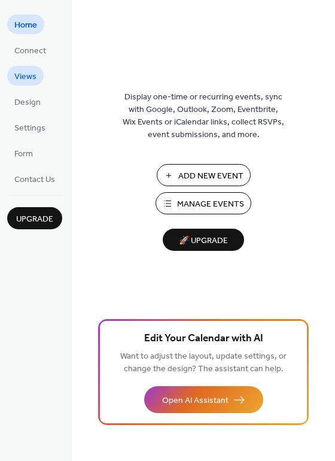
click at [31, 77] on span "Views" at bounding box center [25, 77] width 22 height 13
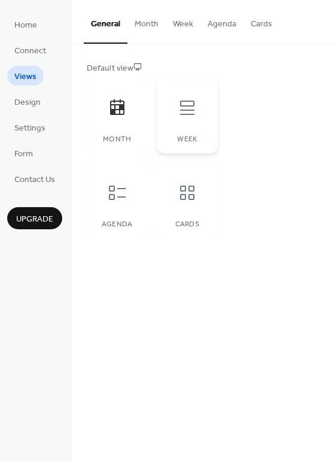
click at [179, 113] on icon at bounding box center [187, 107] width 19 height 19
click at [130, 199] on div at bounding box center [117, 193] width 36 height 36
click at [121, 201] on icon at bounding box center [117, 192] width 19 height 19
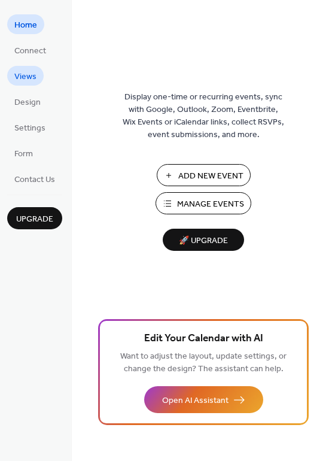
click at [34, 80] on span "Views" at bounding box center [25, 77] width 22 height 13
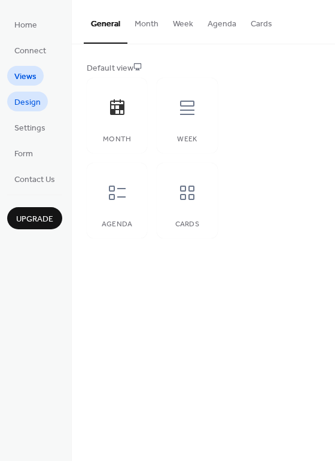
click at [34, 96] on span "Design" at bounding box center [27, 102] width 26 height 13
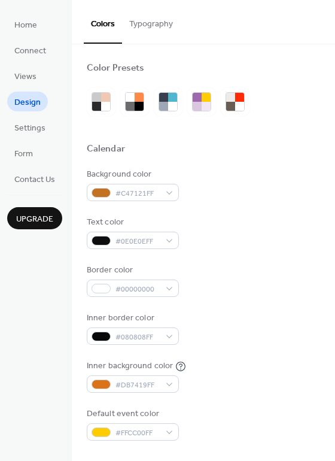
click at [153, 29] on button "Typography" at bounding box center [151, 21] width 58 height 42
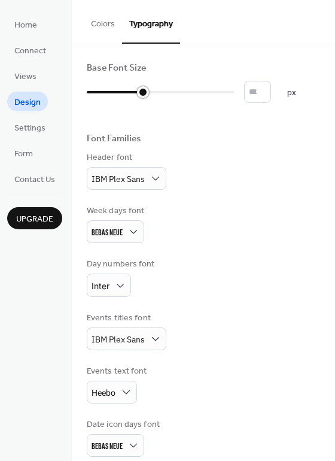
drag, startPoint x: 125, startPoint y: 92, endPoint x: 148, endPoint y: 95, distance: 24.2
click at [148, 95] on div at bounding box center [161, 92] width 148 height 19
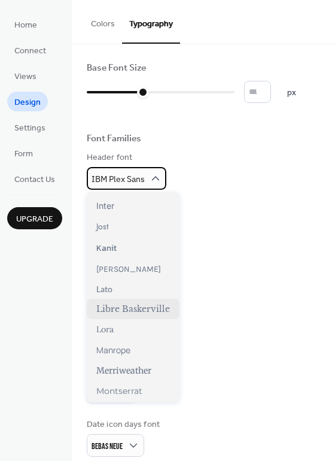
scroll to position [363, 0]
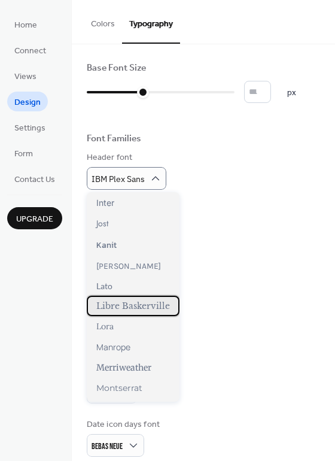
click at [138, 309] on span "Libre Baskerville" at bounding box center [133, 305] width 74 height 11
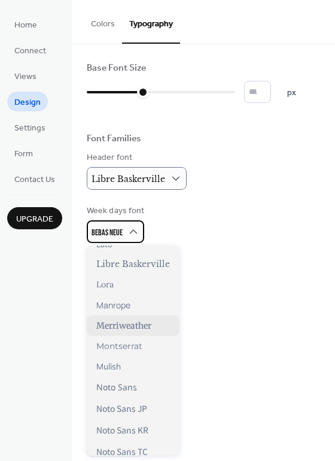
scroll to position [479, 0]
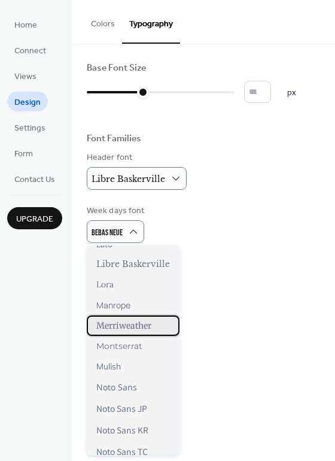
click at [129, 327] on span "Merriweather" at bounding box center [123, 325] width 55 height 11
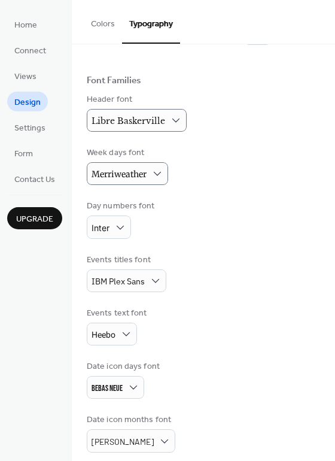
scroll to position [60, 0]
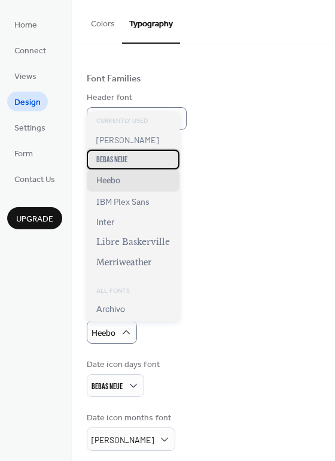
click at [119, 161] on span "Bebas Neue" at bounding box center [111, 159] width 31 height 10
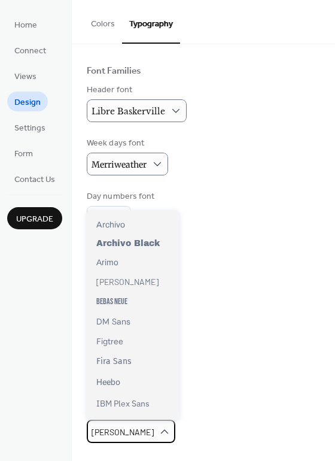
scroll to position [180, 0]
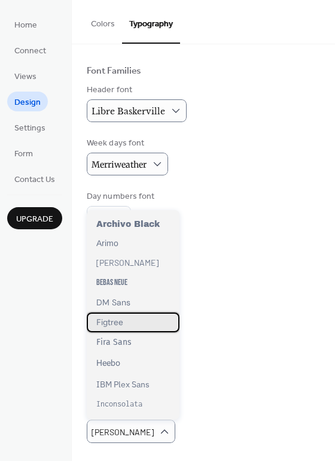
click at [133, 330] on div "Figtree" at bounding box center [133, 322] width 93 height 20
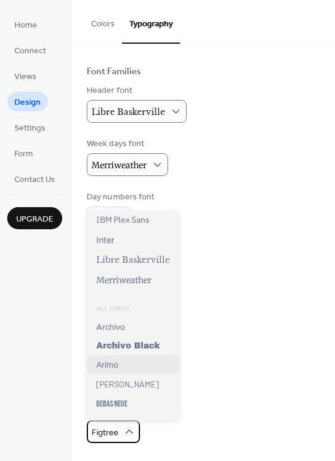
scroll to position [60, 0]
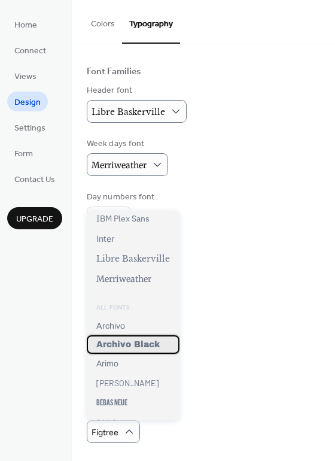
click at [132, 345] on span "Archivo Black" at bounding box center [127, 344] width 63 height 9
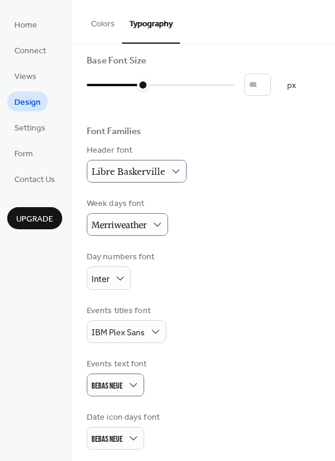
scroll to position [0, 0]
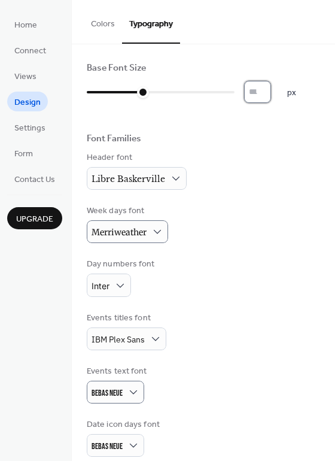
click at [269, 89] on input "**" at bounding box center [257, 92] width 27 height 22
click at [270, 87] on input "**" at bounding box center [257, 92] width 27 height 22
click at [271, 95] on input "**" at bounding box center [257, 92] width 27 height 22
type input "**"
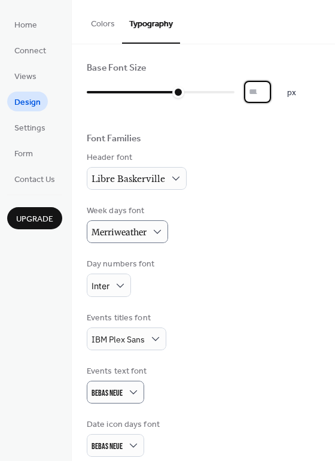
click at [271, 95] on input "**" at bounding box center [257, 92] width 27 height 22
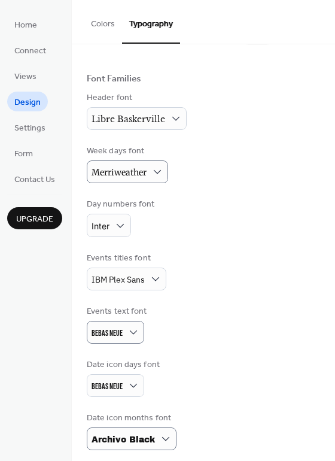
scroll to position [67, 0]
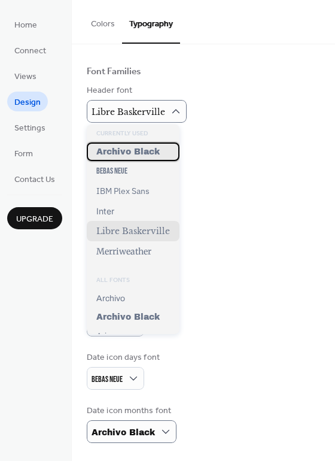
click at [145, 154] on span "Archivo Black" at bounding box center [127, 151] width 63 height 9
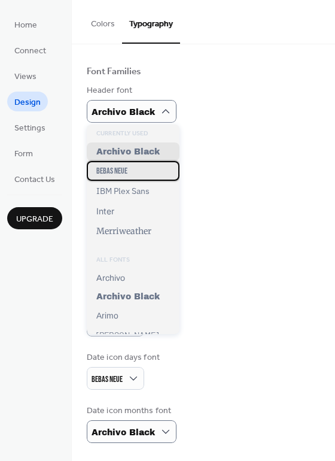
click at [135, 176] on div "Bebas Neue" at bounding box center [133, 171] width 93 height 20
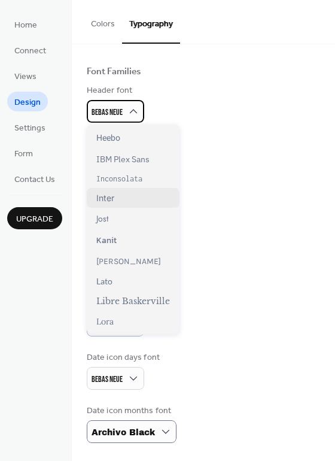
scroll to position [299, 0]
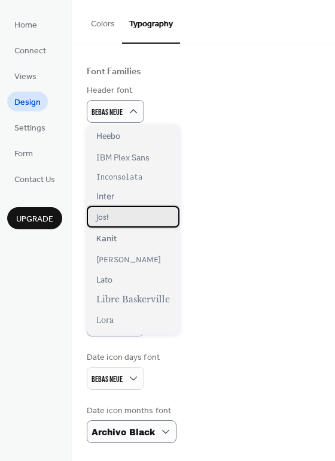
click at [122, 221] on div "Jost" at bounding box center [133, 217] width 93 height 22
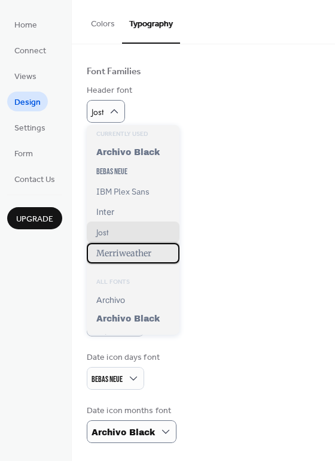
click at [142, 256] on span "Merriweather" at bounding box center [123, 253] width 55 height 11
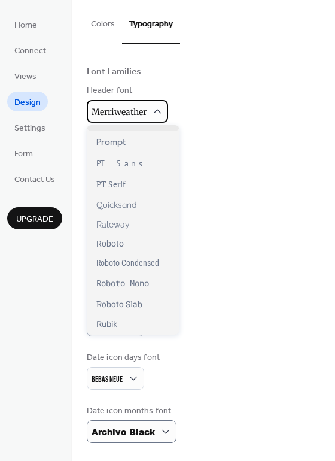
scroll to position [838, 0]
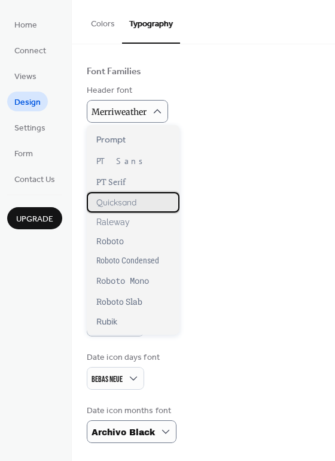
click at [122, 208] on span "Quicksand" at bounding box center [116, 202] width 40 height 11
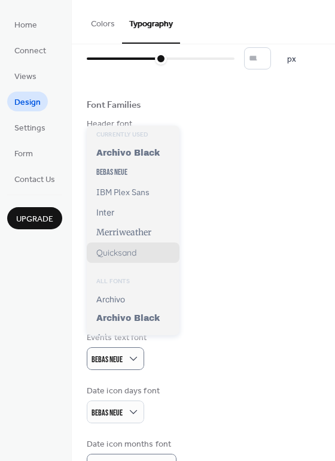
scroll to position [0, 0]
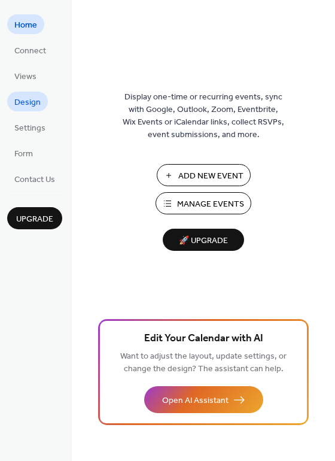
click at [35, 98] on span "Design" at bounding box center [27, 102] width 26 height 13
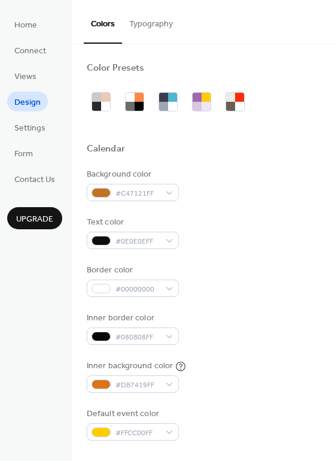
click at [162, 20] on button "Typography" at bounding box center [151, 21] width 58 height 42
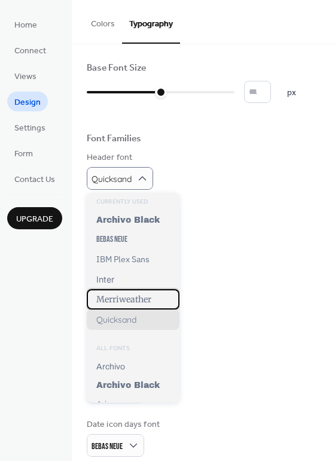
click at [143, 307] on div "Merriweather" at bounding box center [133, 299] width 93 height 20
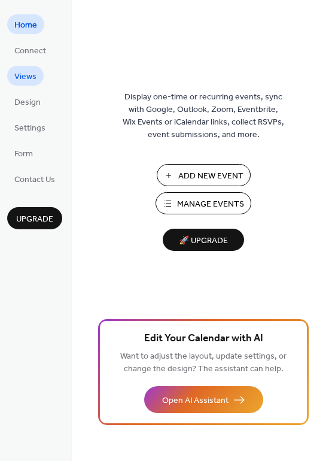
click at [29, 75] on span "Views" at bounding box center [25, 77] width 22 height 13
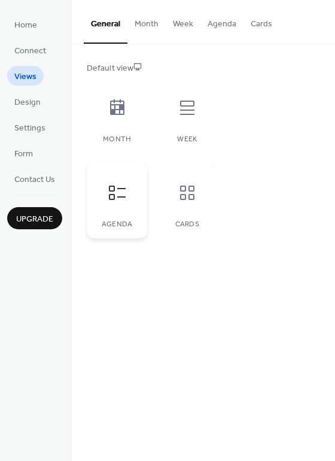
click at [123, 205] on div at bounding box center [117, 193] width 36 height 36
